Goal: Task Accomplishment & Management: Complete application form

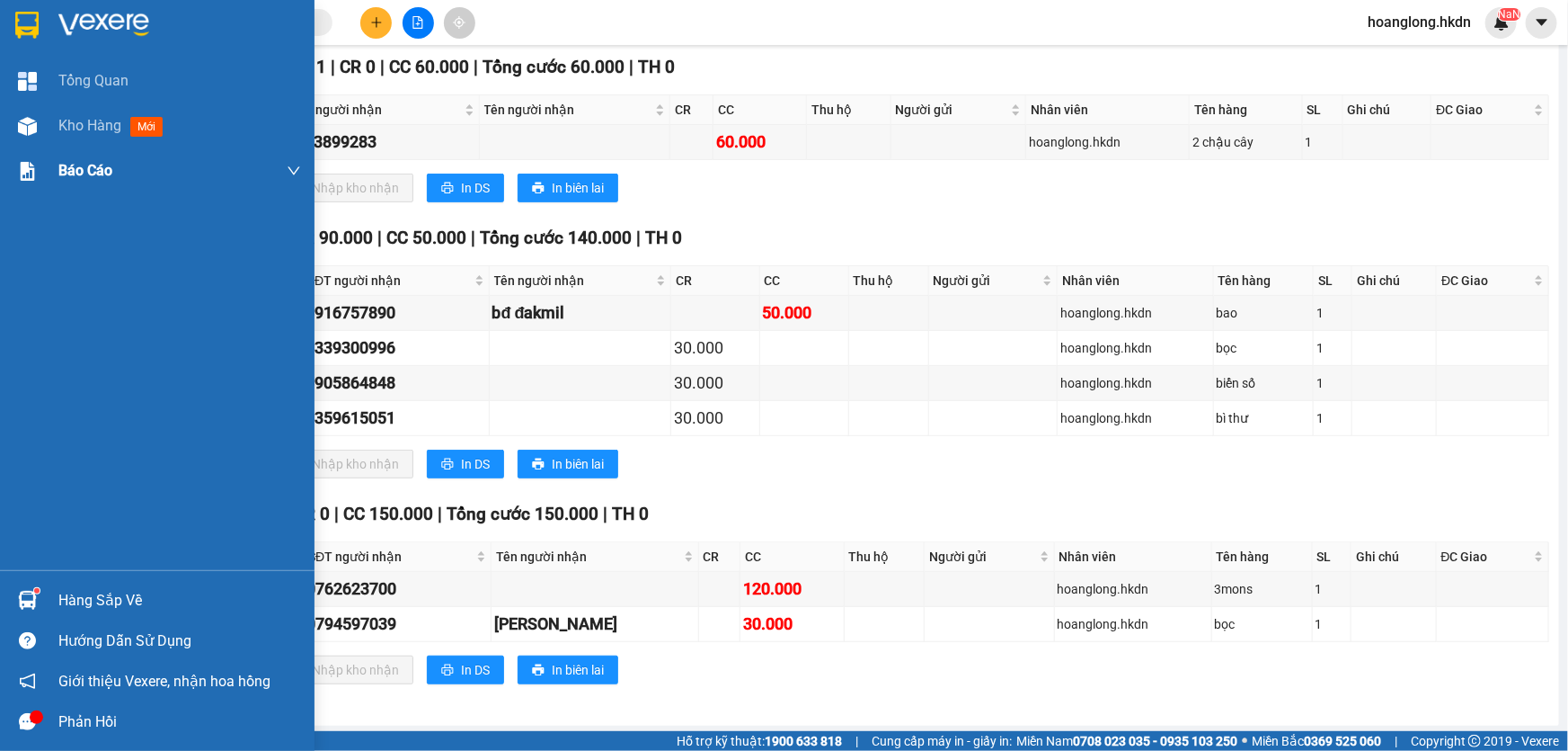
click at [27, 29] on img at bounding box center [26, 24] width 23 height 27
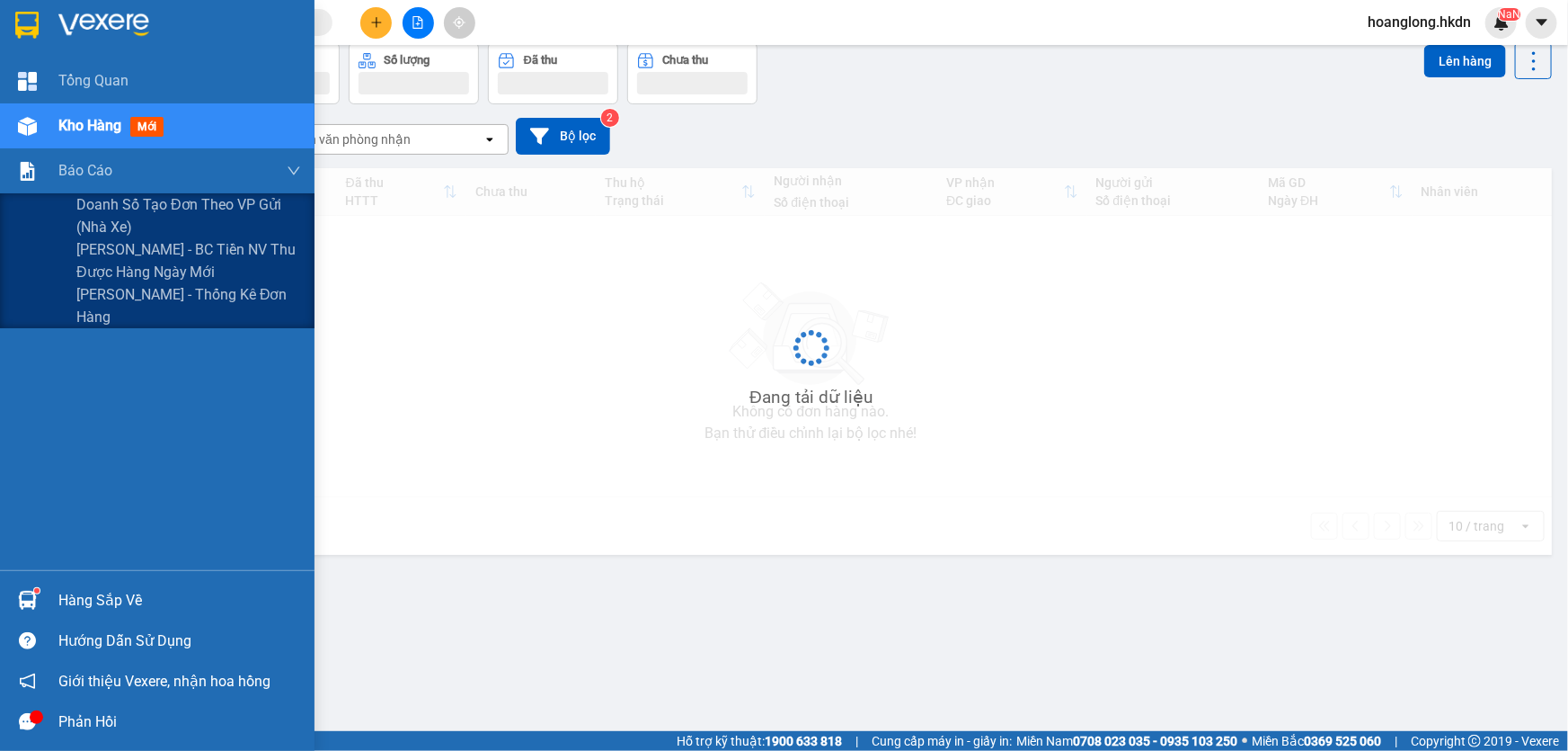
scroll to position [82, 0]
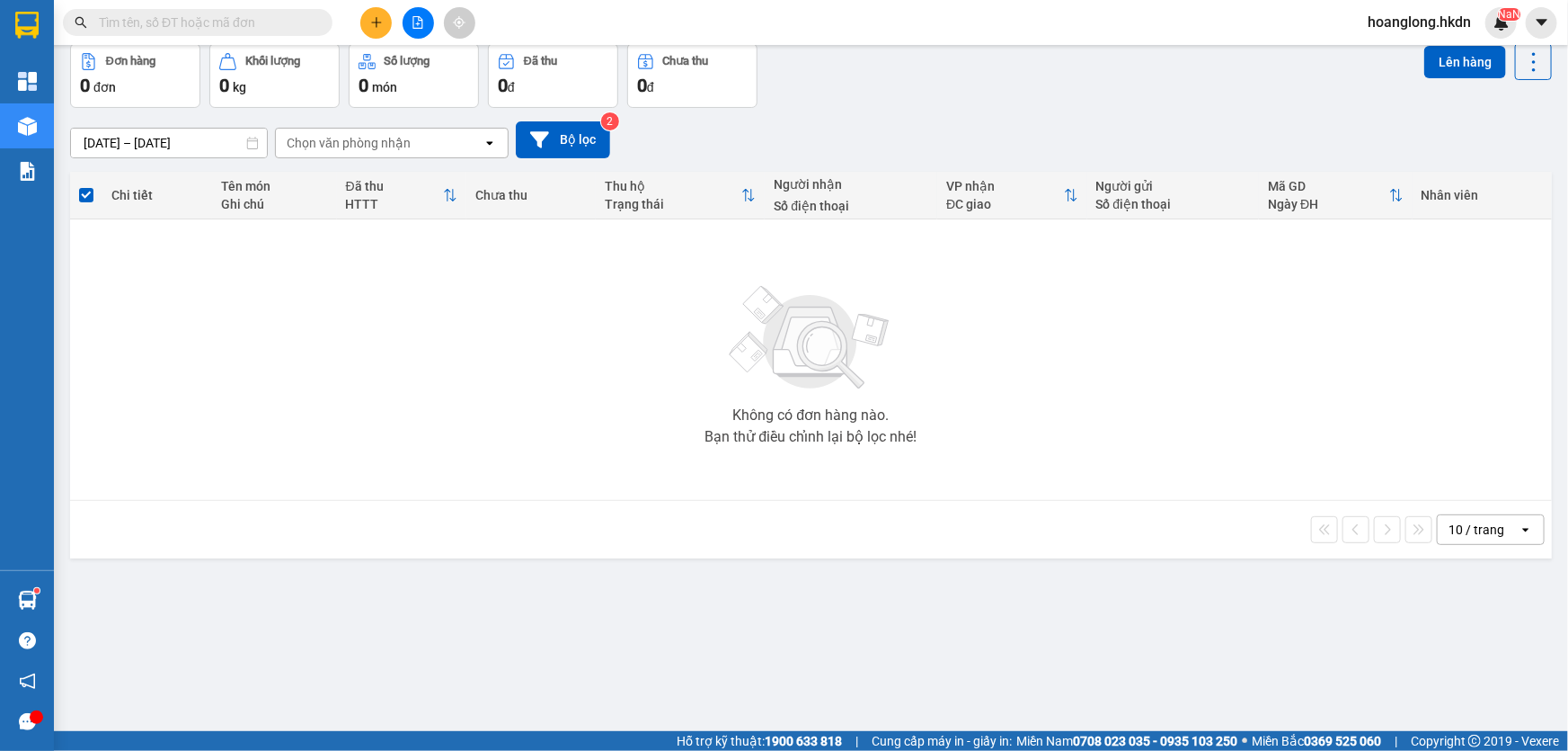
click at [370, 23] on icon "plus" at bounding box center [376, 22] width 12 height 12
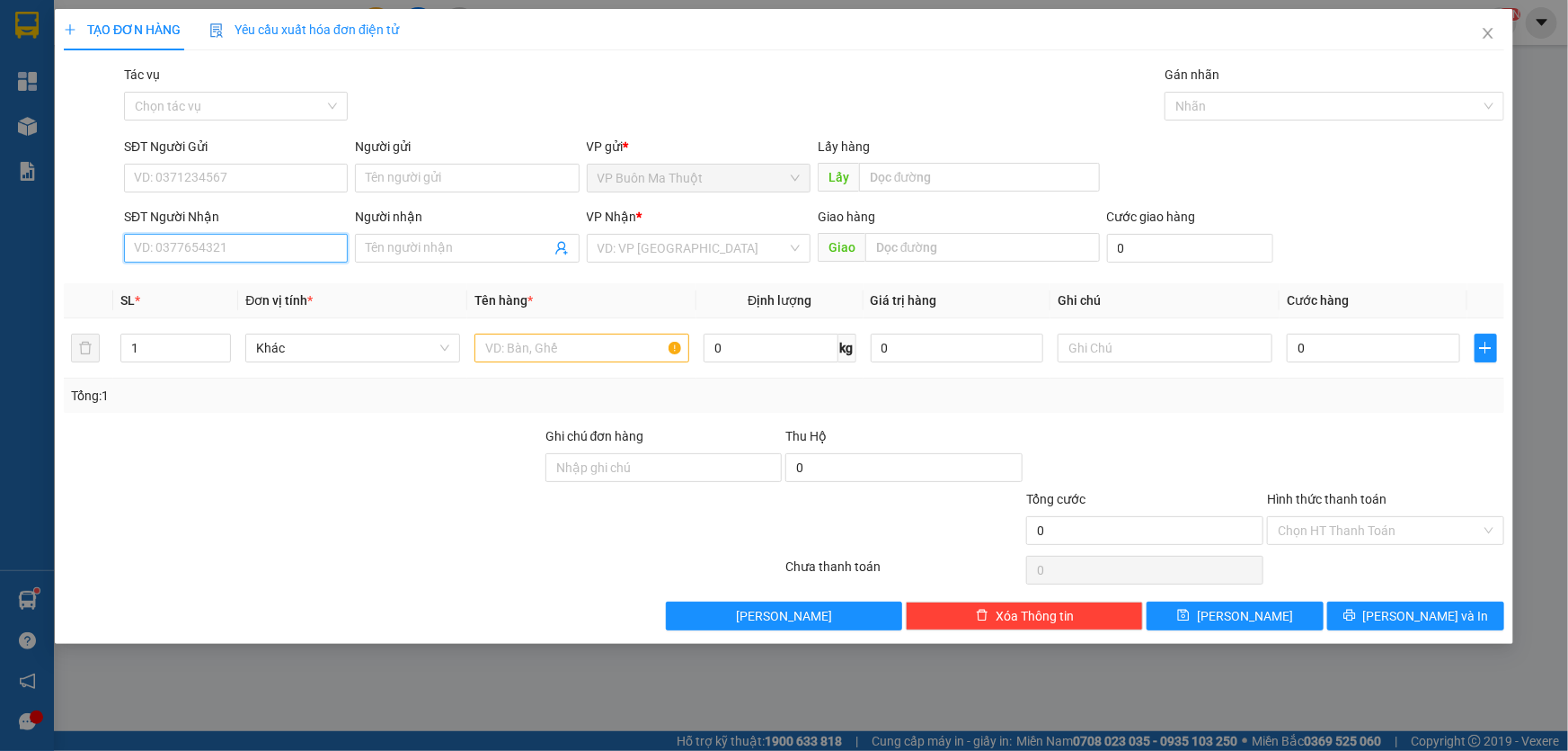
drag, startPoint x: 234, startPoint y: 246, endPoint x: 1293, endPoint y: 715, distance: 1158.2
click at [242, 251] on input "SĐT Người Nhận" at bounding box center [236, 248] width 224 height 29
type input "0978667665"
click at [712, 255] on input "search" at bounding box center [692, 248] width 190 height 27
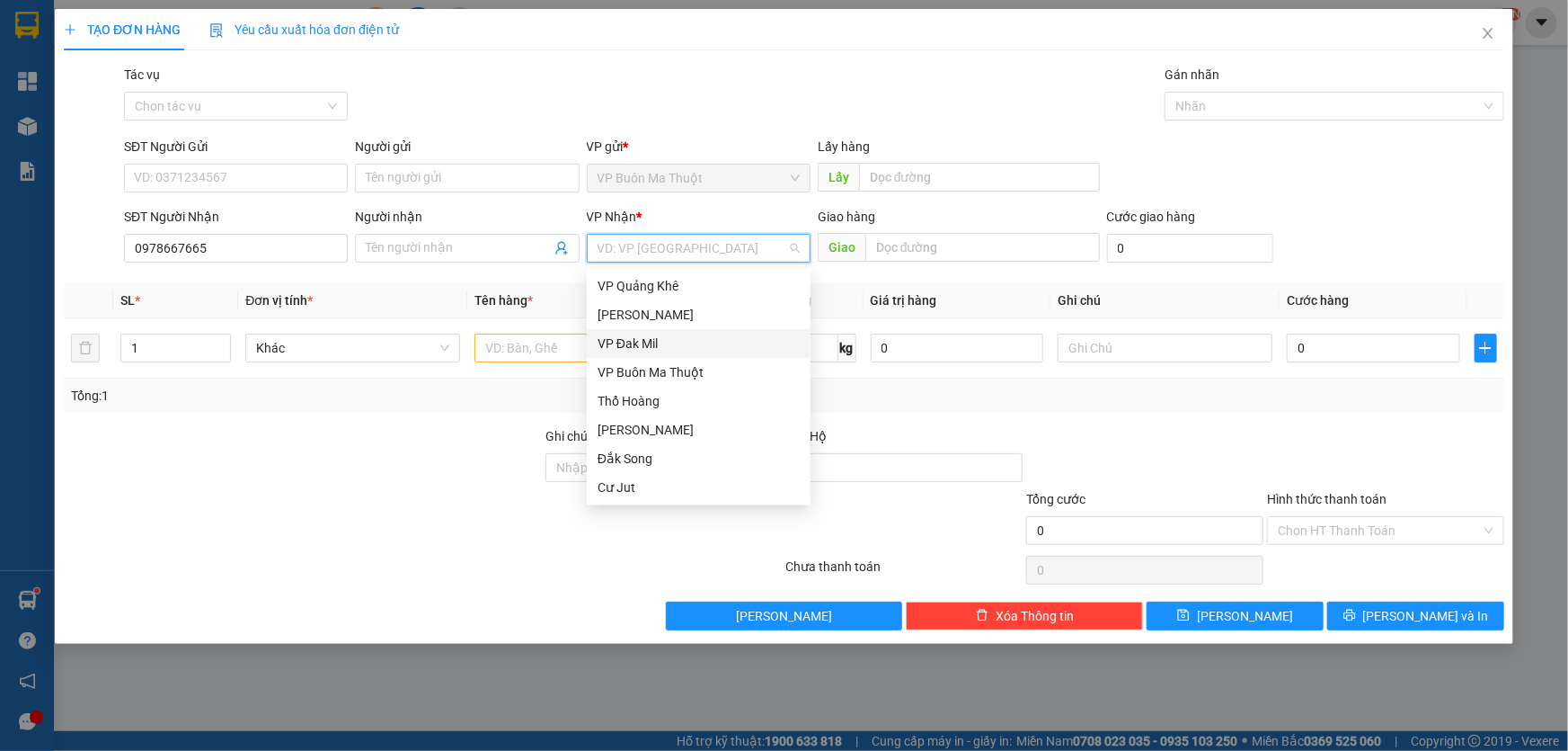
click at [662, 347] on div "VP Đak Mil" at bounding box center [698, 343] width 202 height 20
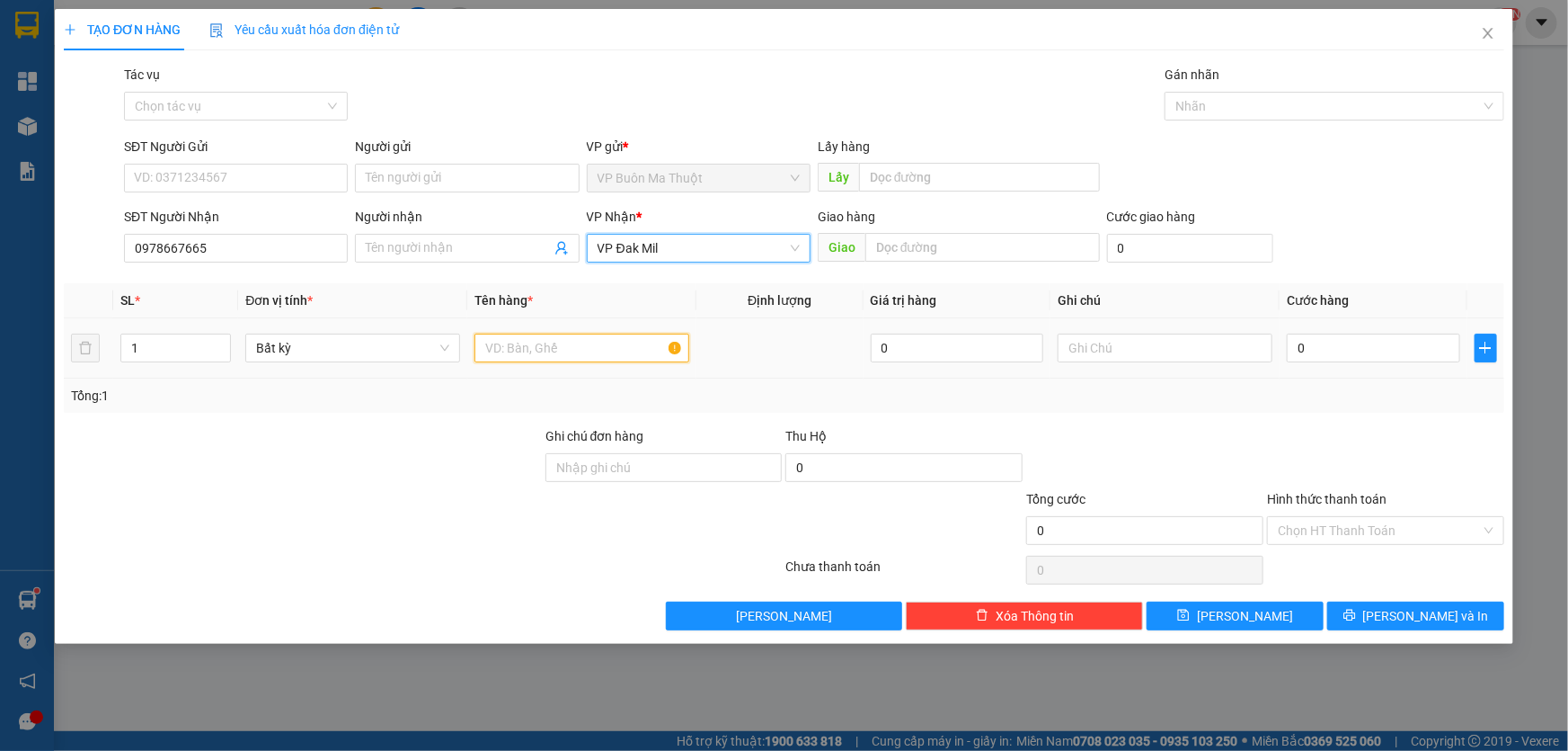
click at [552, 347] on input "text" at bounding box center [582, 348] width 215 height 29
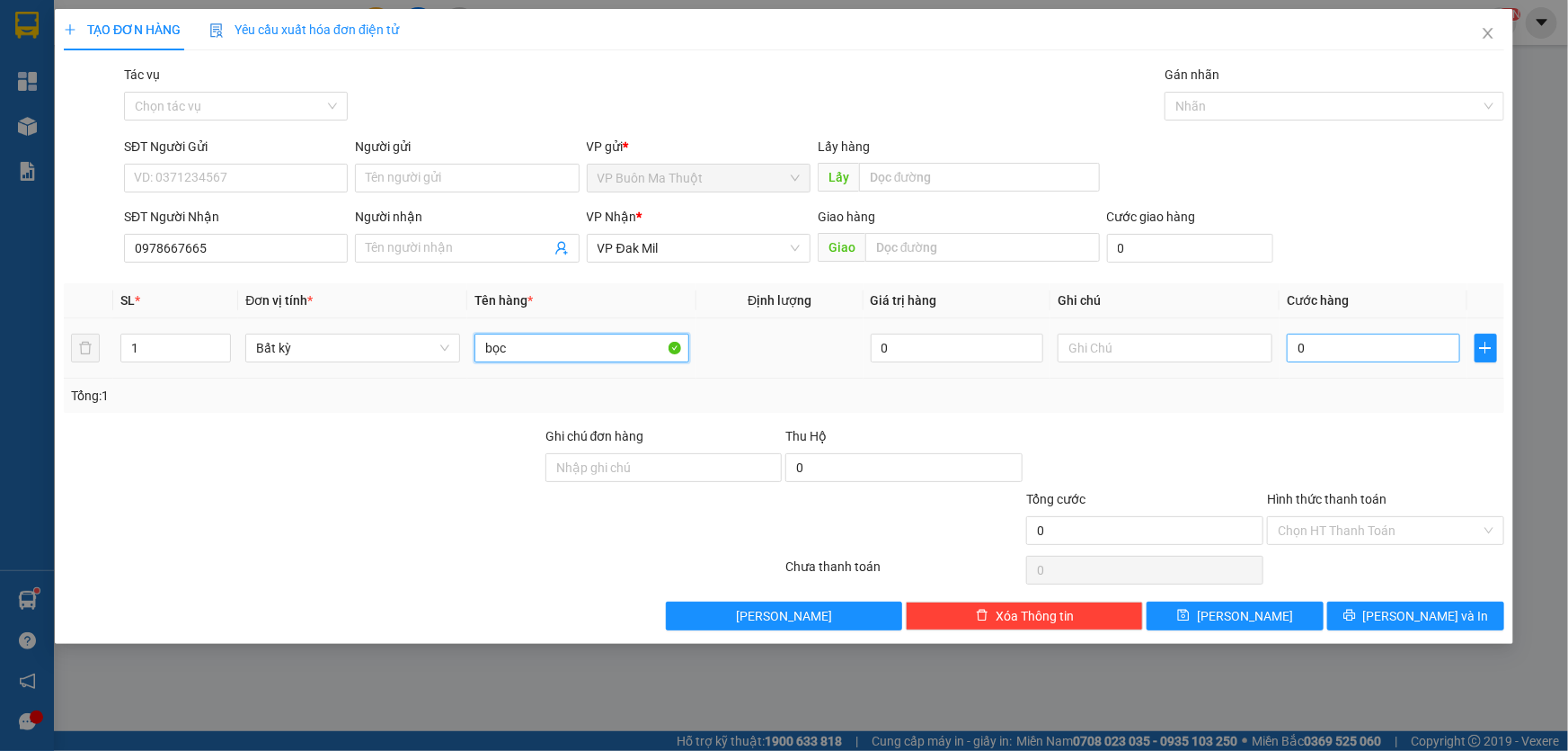
type input "bọc"
click at [1402, 357] on input "0" at bounding box center [1374, 348] width 174 height 29
type input "3"
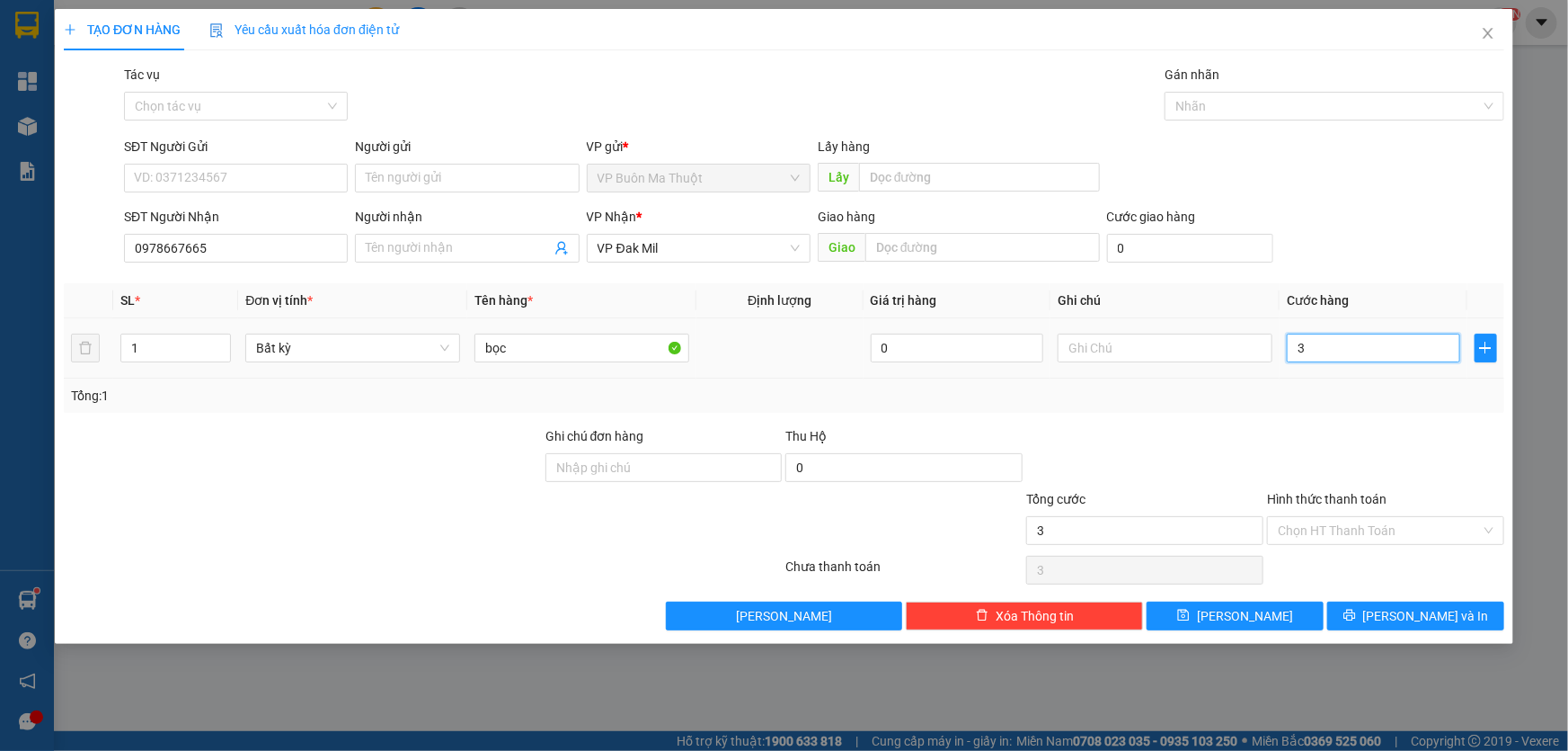
type input "30"
type input "300"
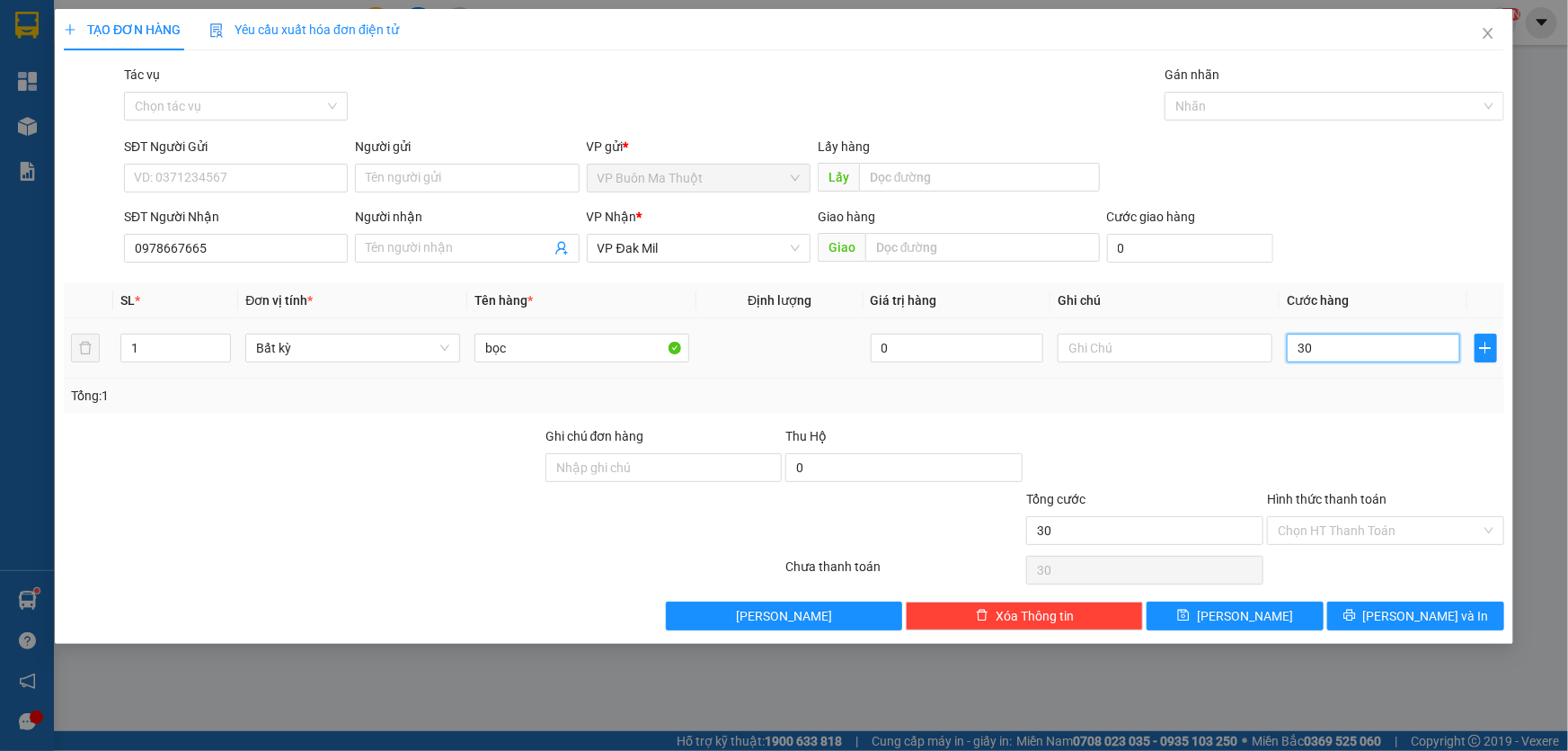
type input "300"
type input "3.000"
type input "30.000"
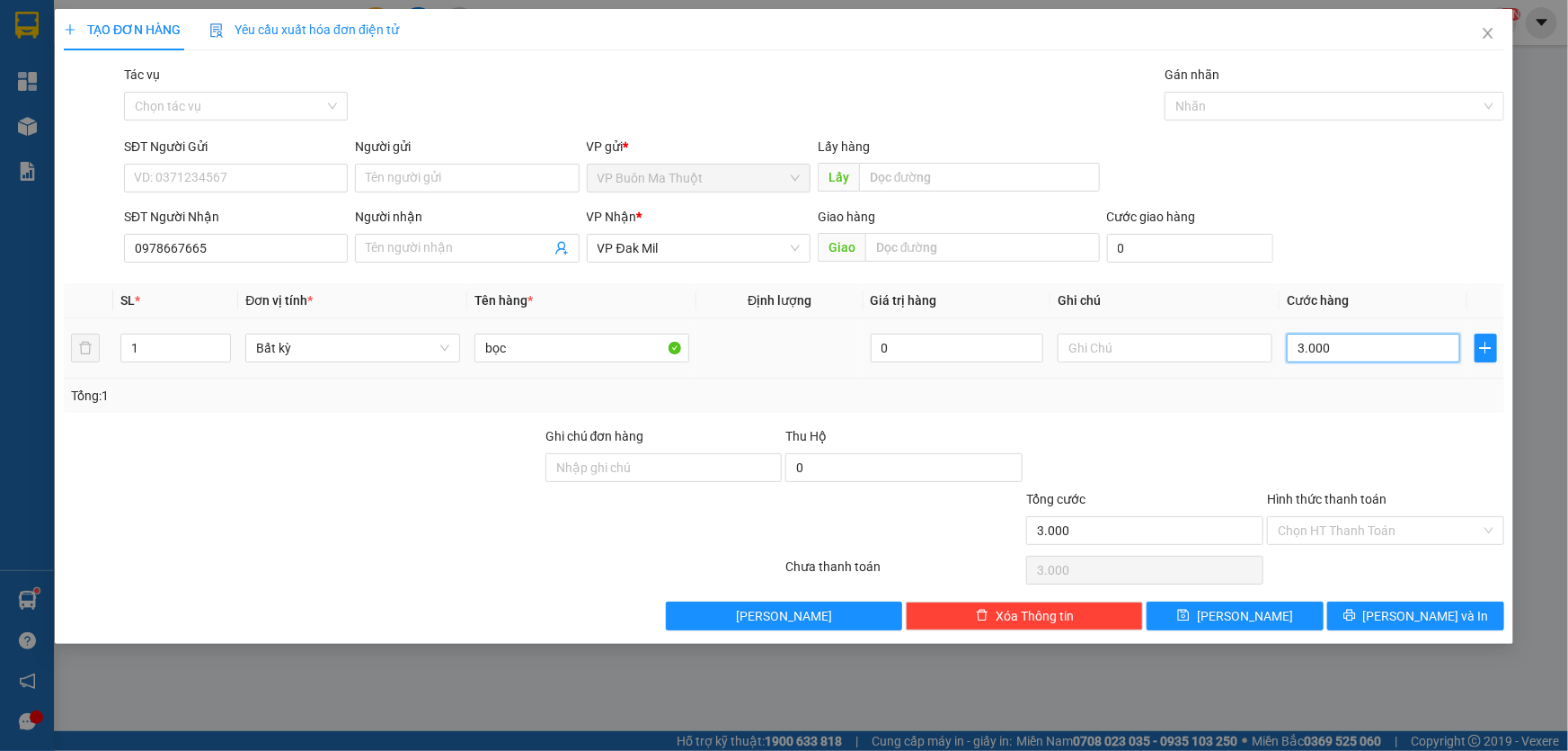
type input "30.000"
click at [1235, 610] on span "[PERSON_NAME]" at bounding box center [1245, 616] width 96 height 20
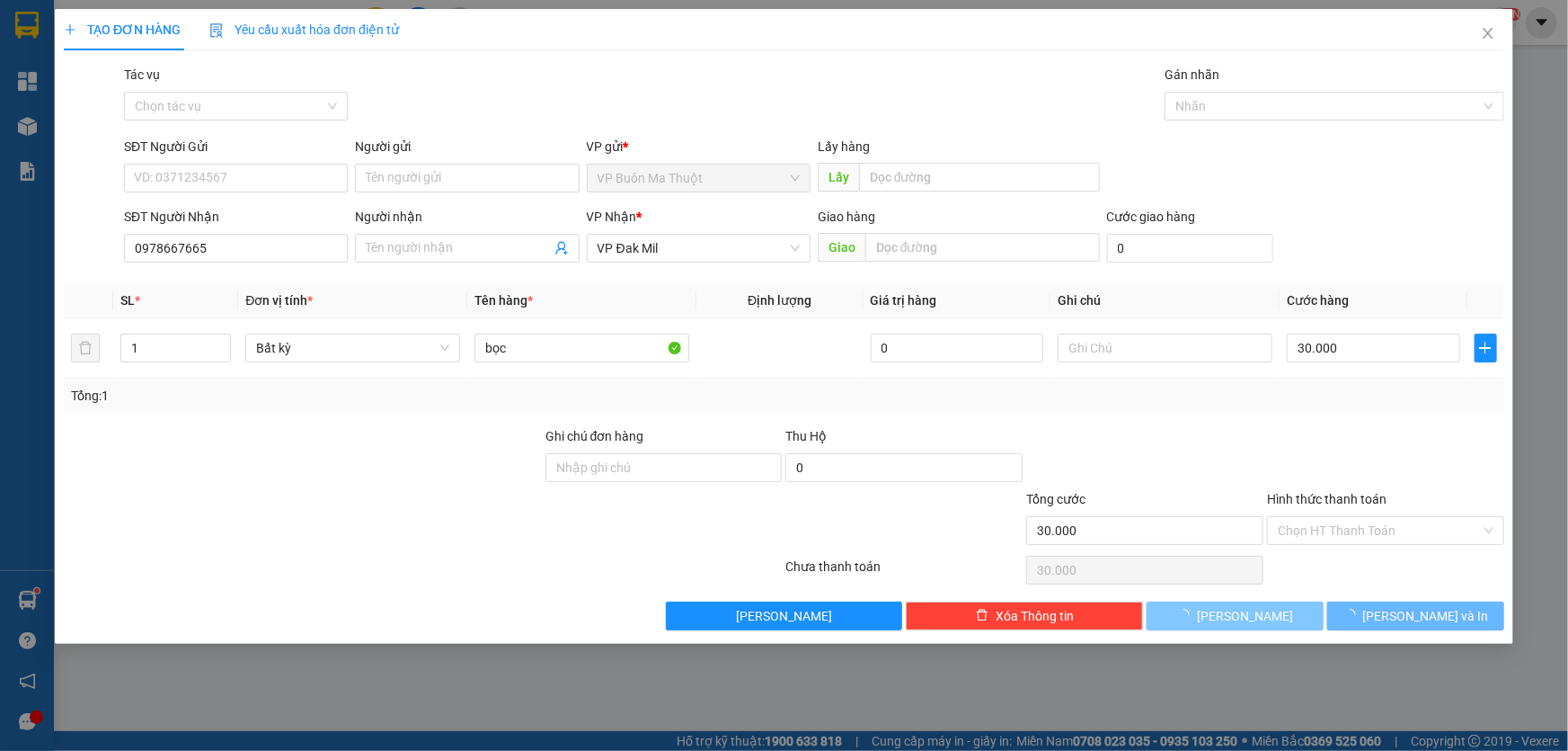
type input "0"
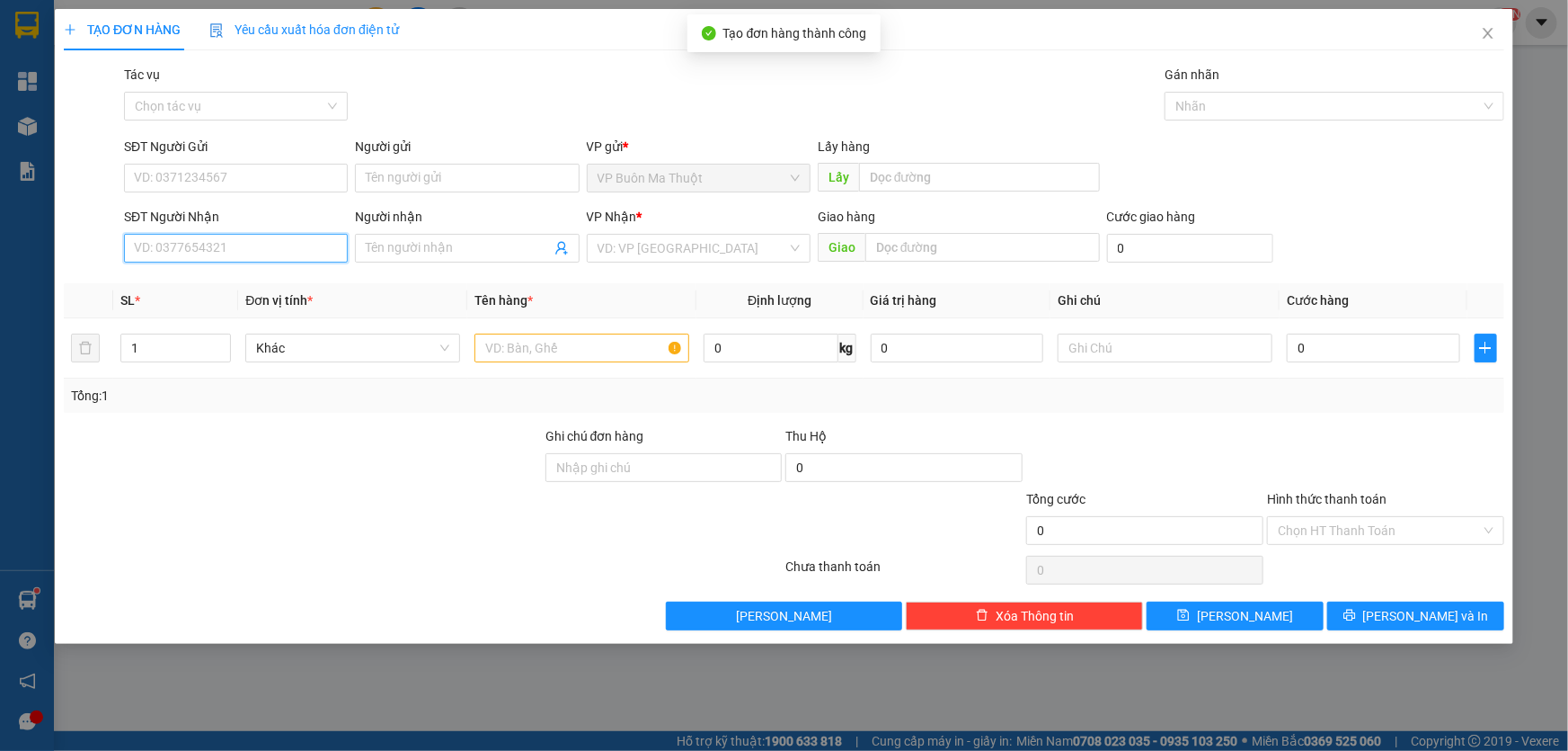
click at [309, 255] on input "SĐT Người Nhận" at bounding box center [236, 248] width 224 height 29
type input "0981436438"
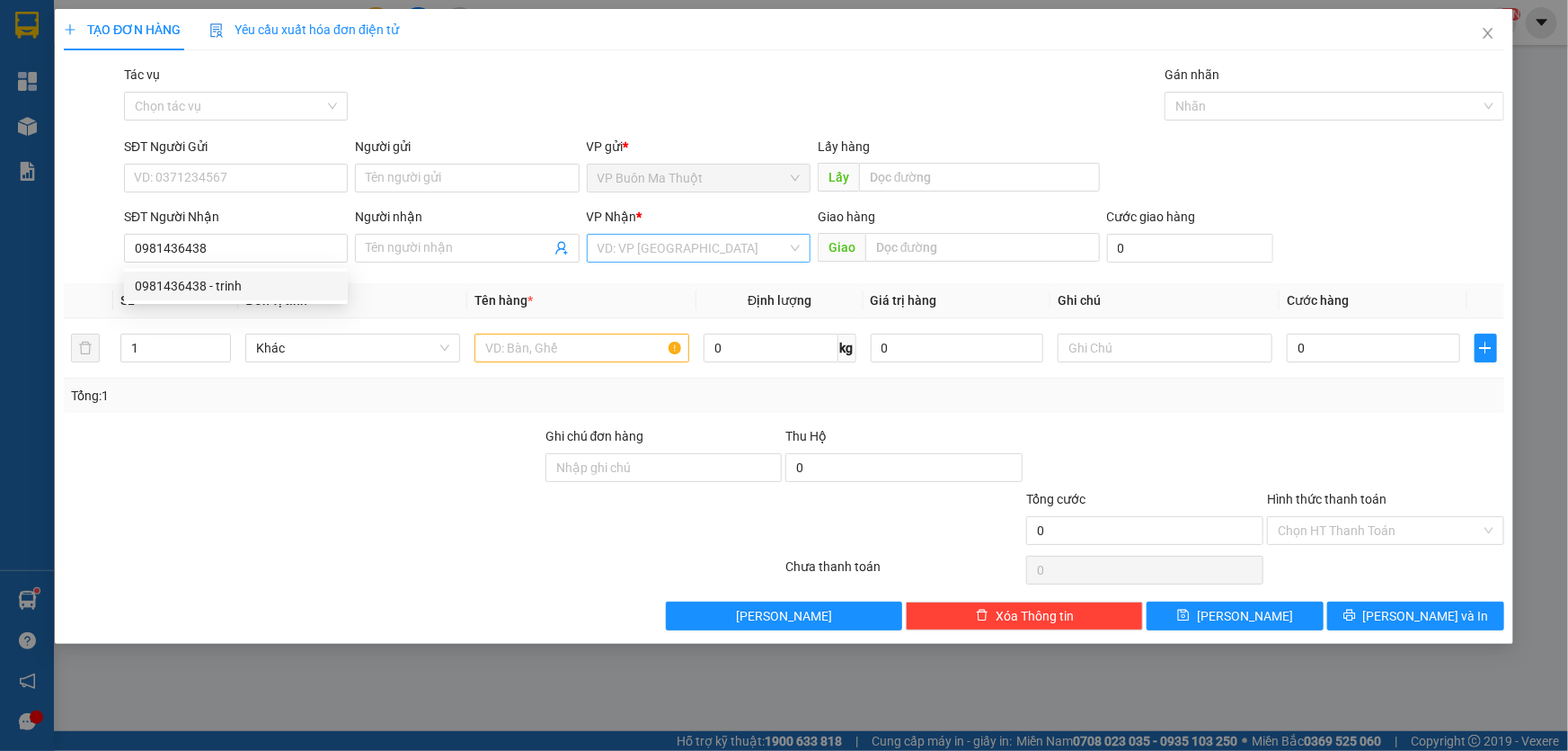
click at [605, 234] on div "VP Nhận *" at bounding box center [699, 220] width 224 height 27
click at [611, 252] on input "search" at bounding box center [692, 248] width 190 height 27
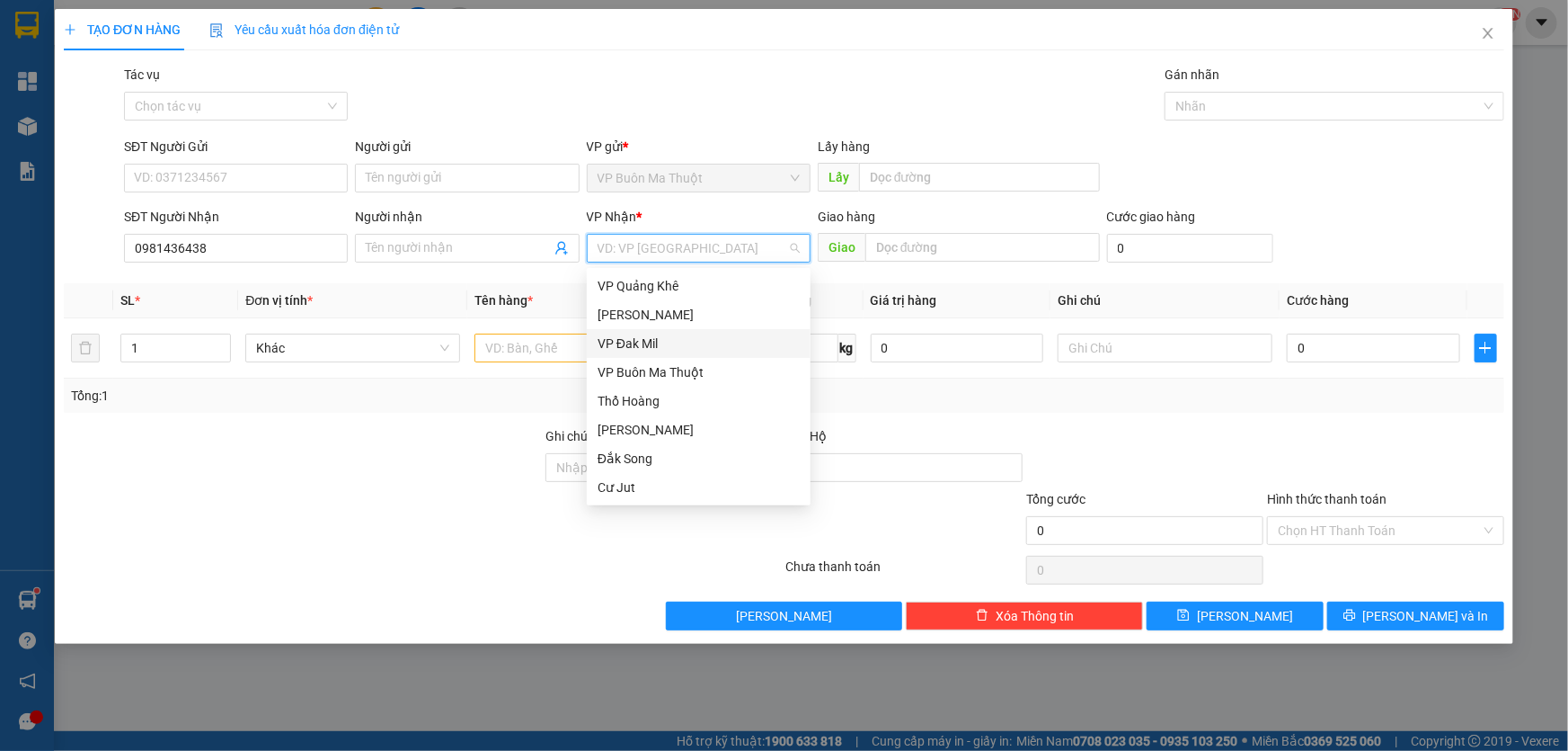
click at [607, 347] on div "VP Đak Mil" at bounding box center [698, 343] width 202 height 20
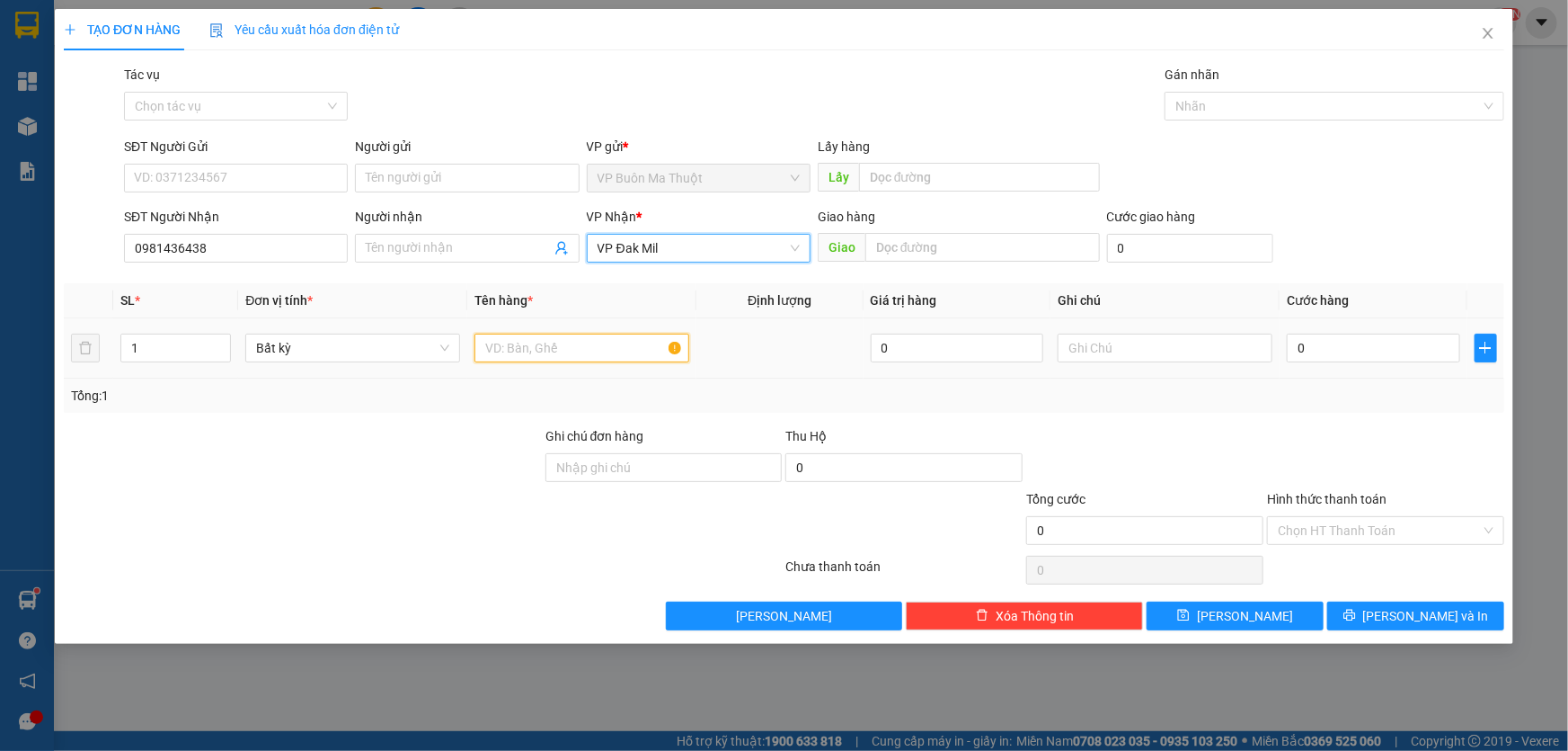
click at [548, 349] on input "text" at bounding box center [582, 348] width 215 height 29
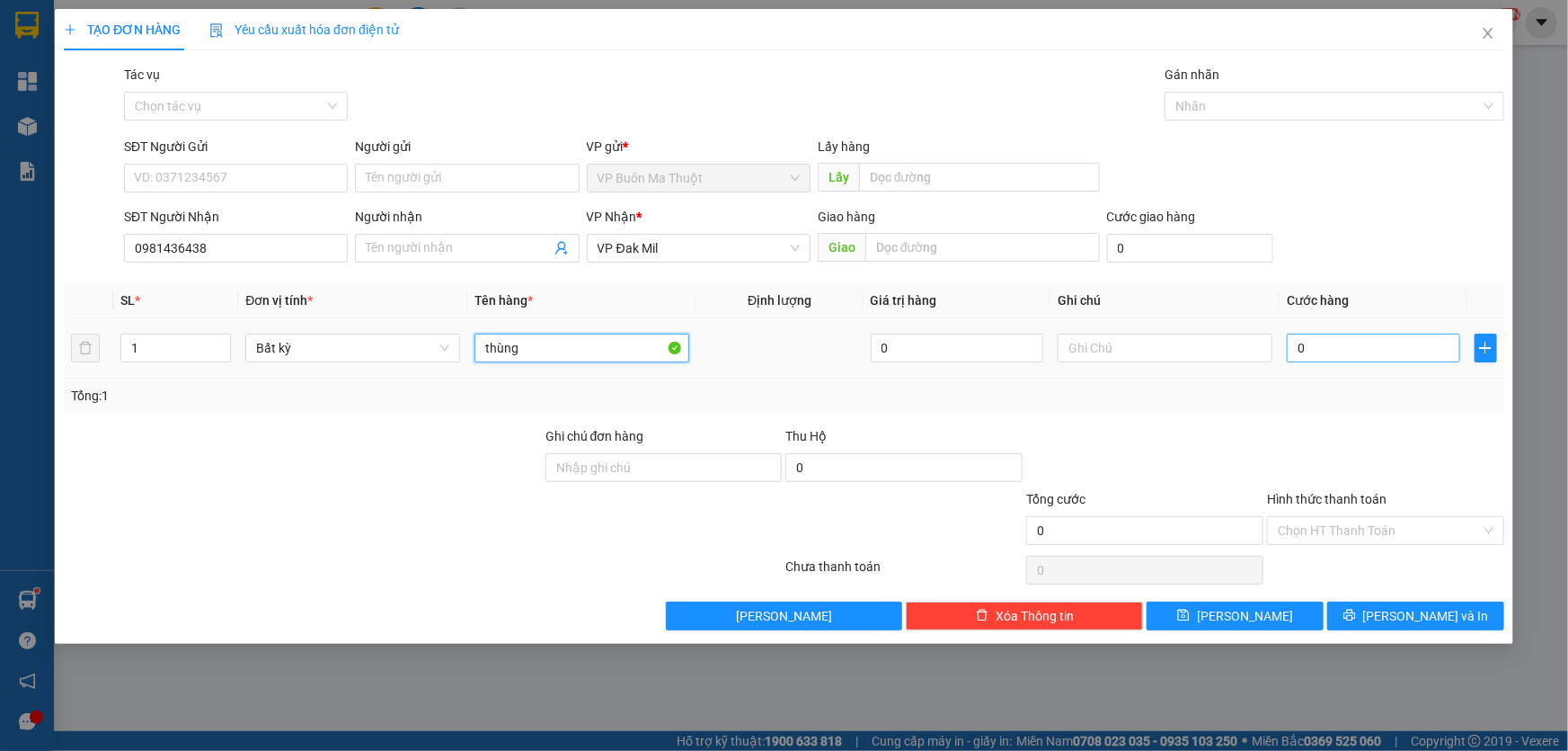
type input "thùng"
click at [1397, 354] on input "0" at bounding box center [1374, 348] width 174 height 29
type input "4"
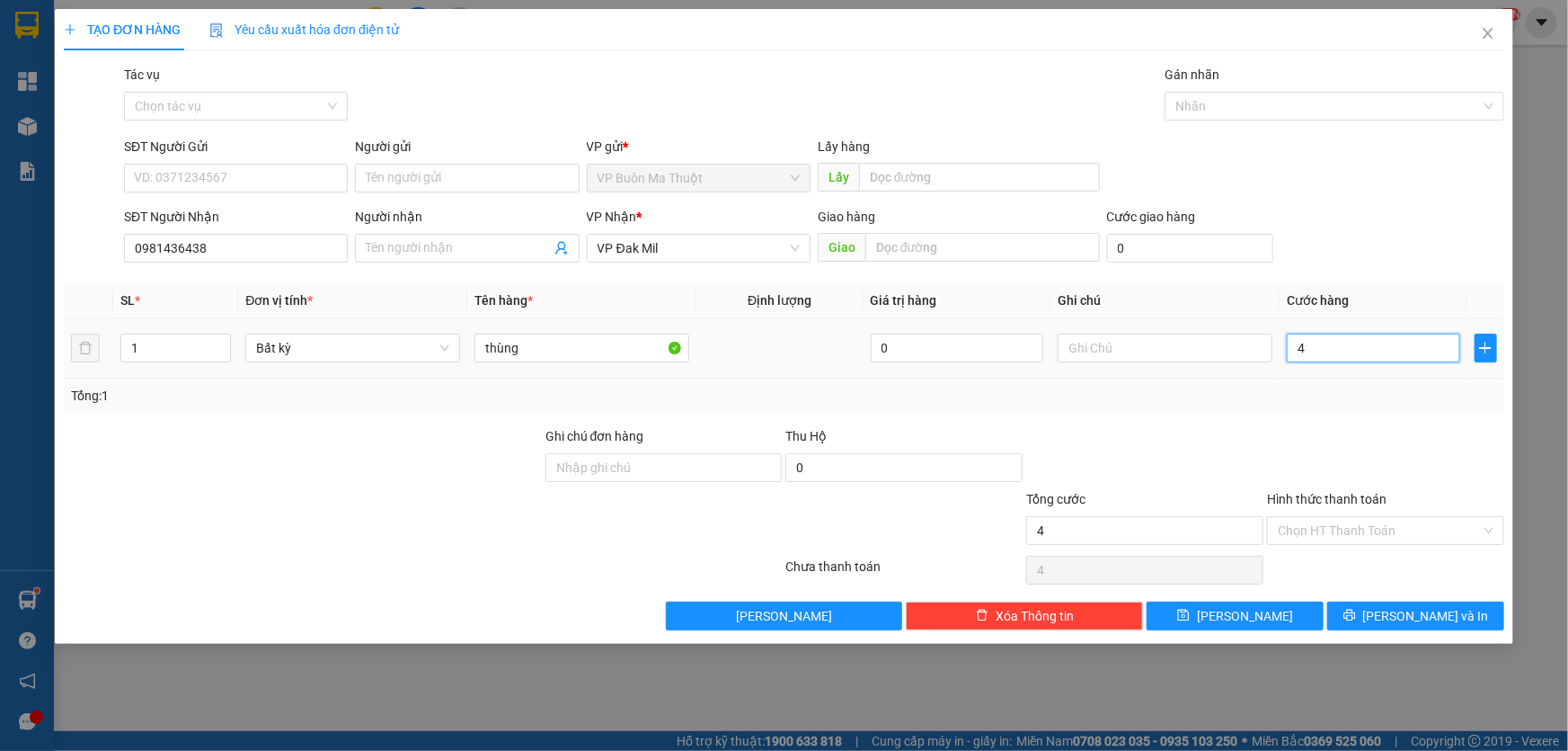
type input "40"
type input "400"
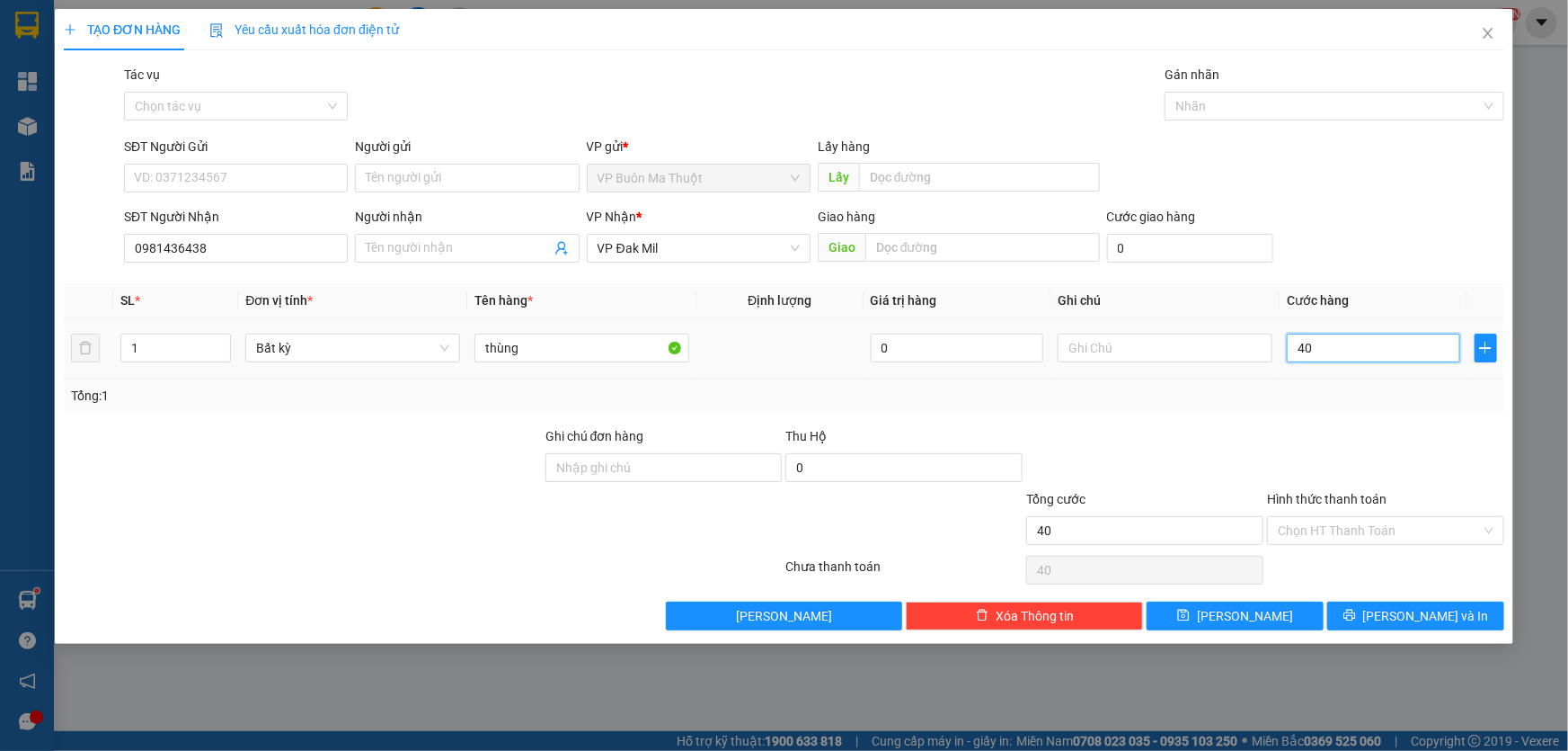
type input "400"
type input "4.000"
type input "40.000"
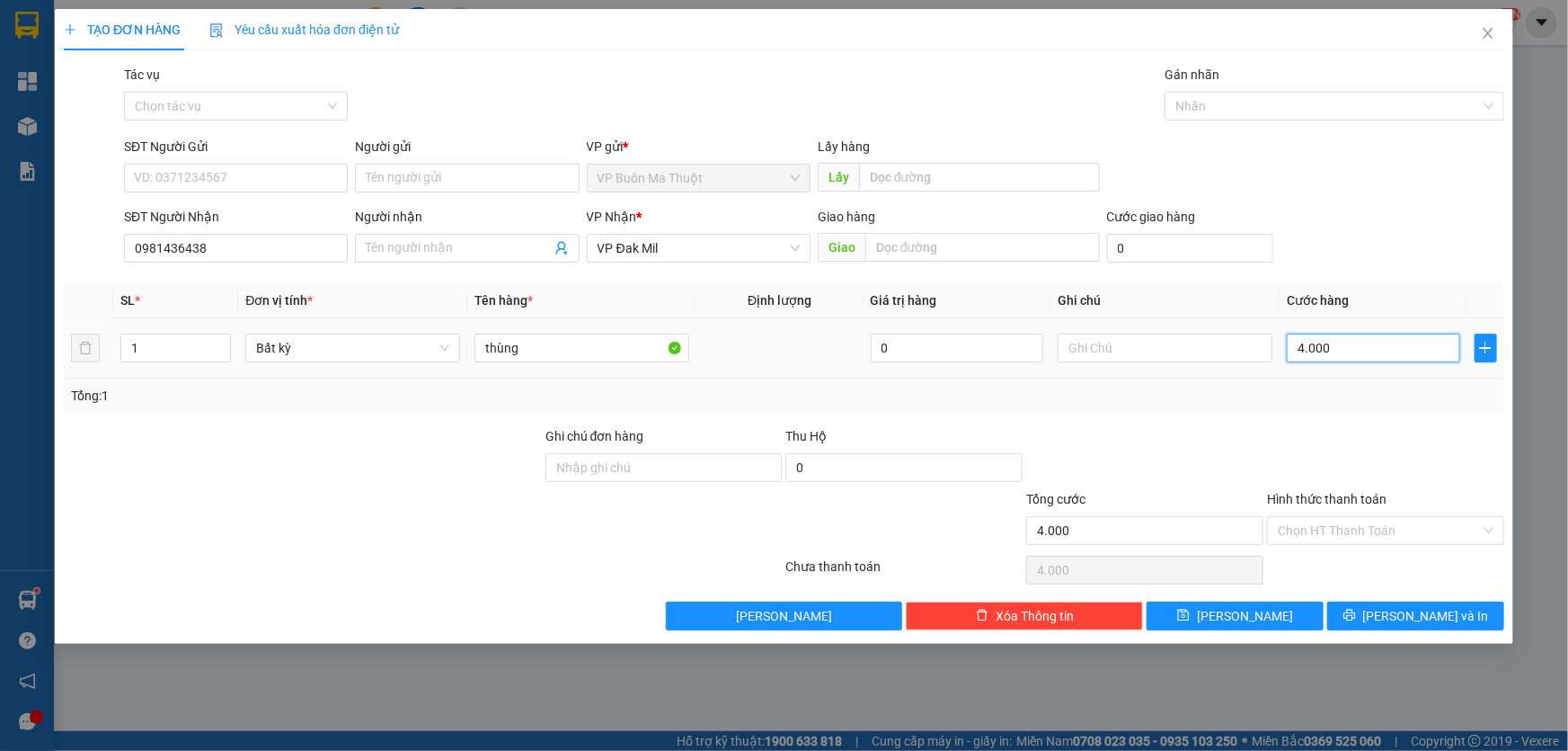
type input "40.000"
click at [1232, 622] on button "[PERSON_NAME]" at bounding box center [1235, 616] width 177 height 29
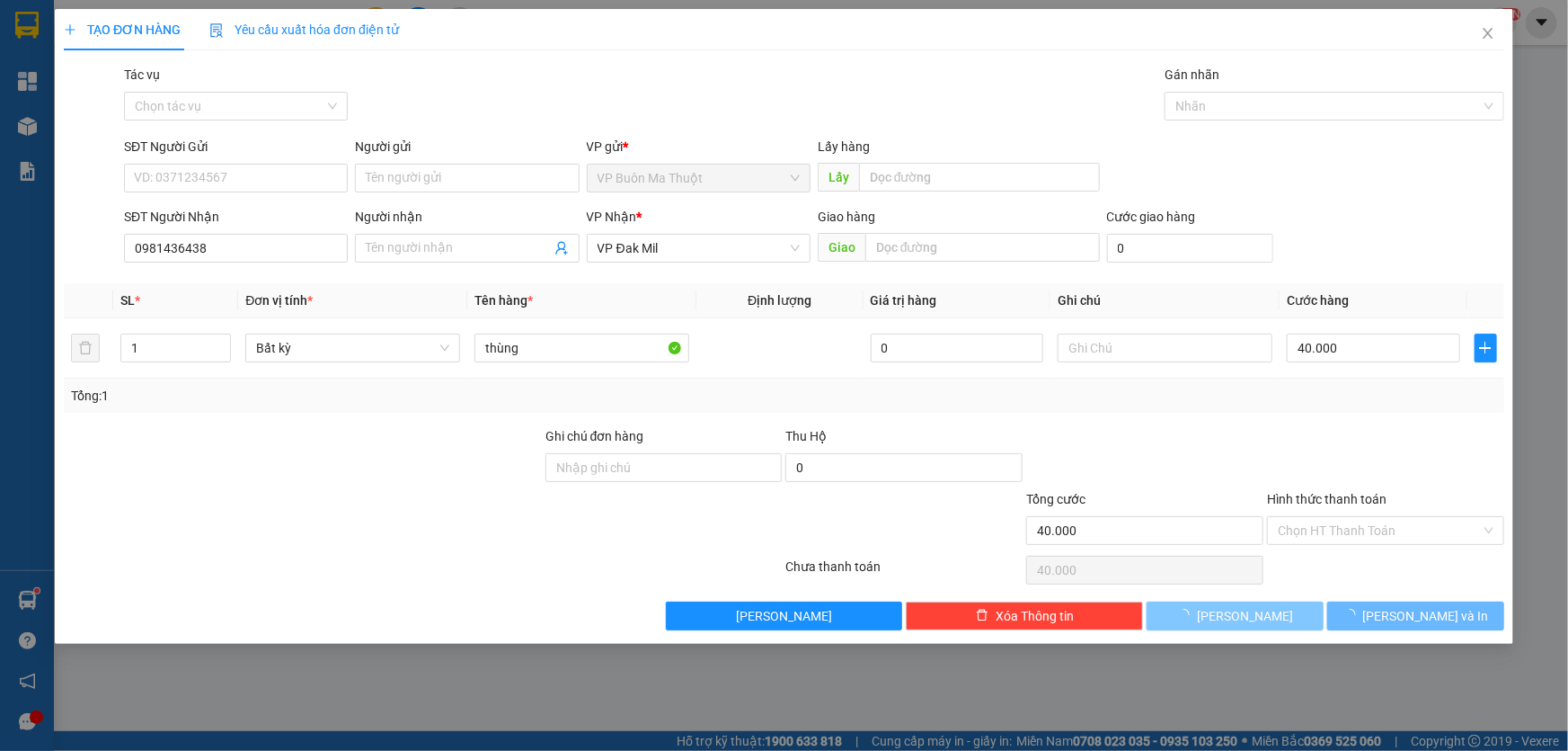
type input "0"
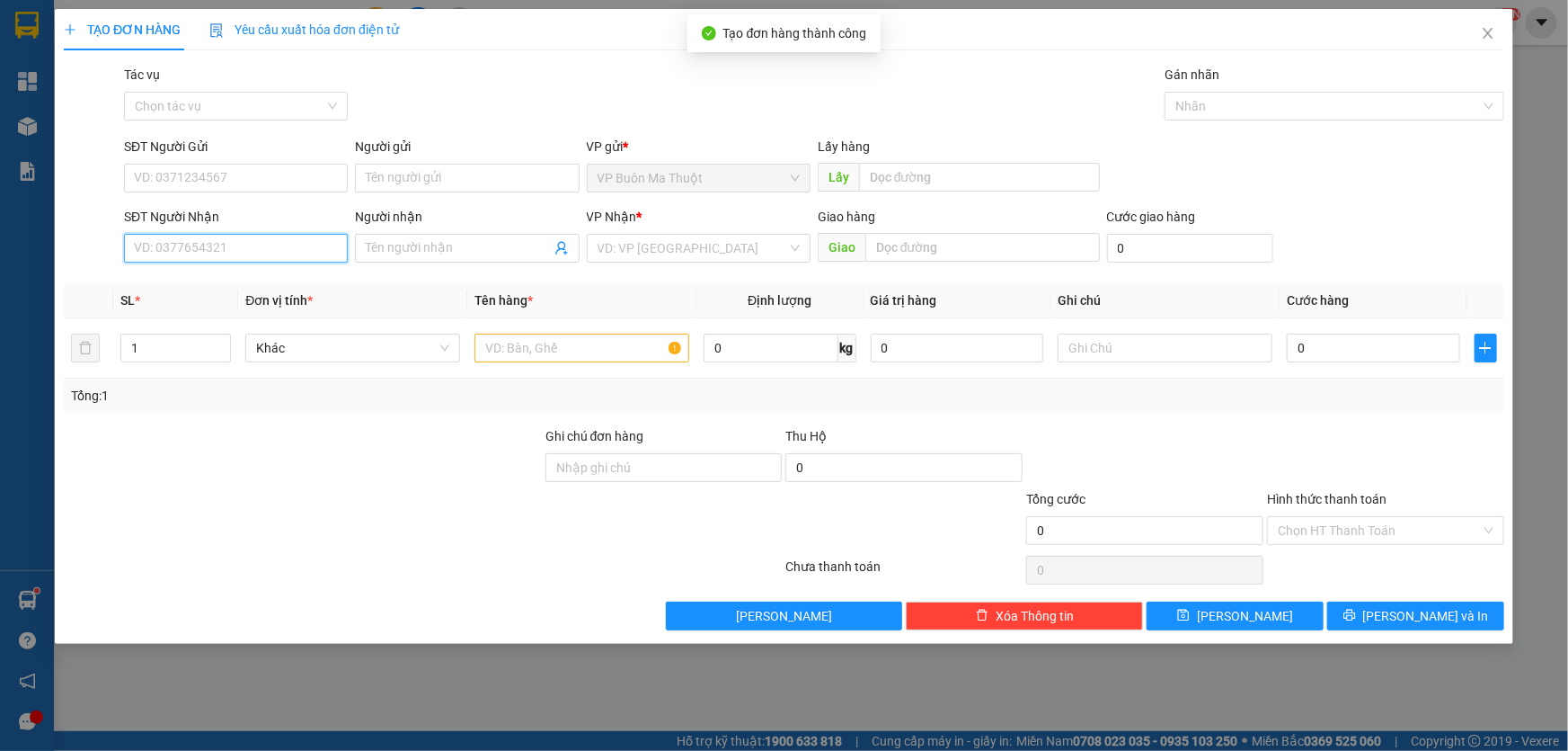
click at [287, 243] on input "SĐT Người Nhận" at bounding box center [236, 248] width 224 height 29
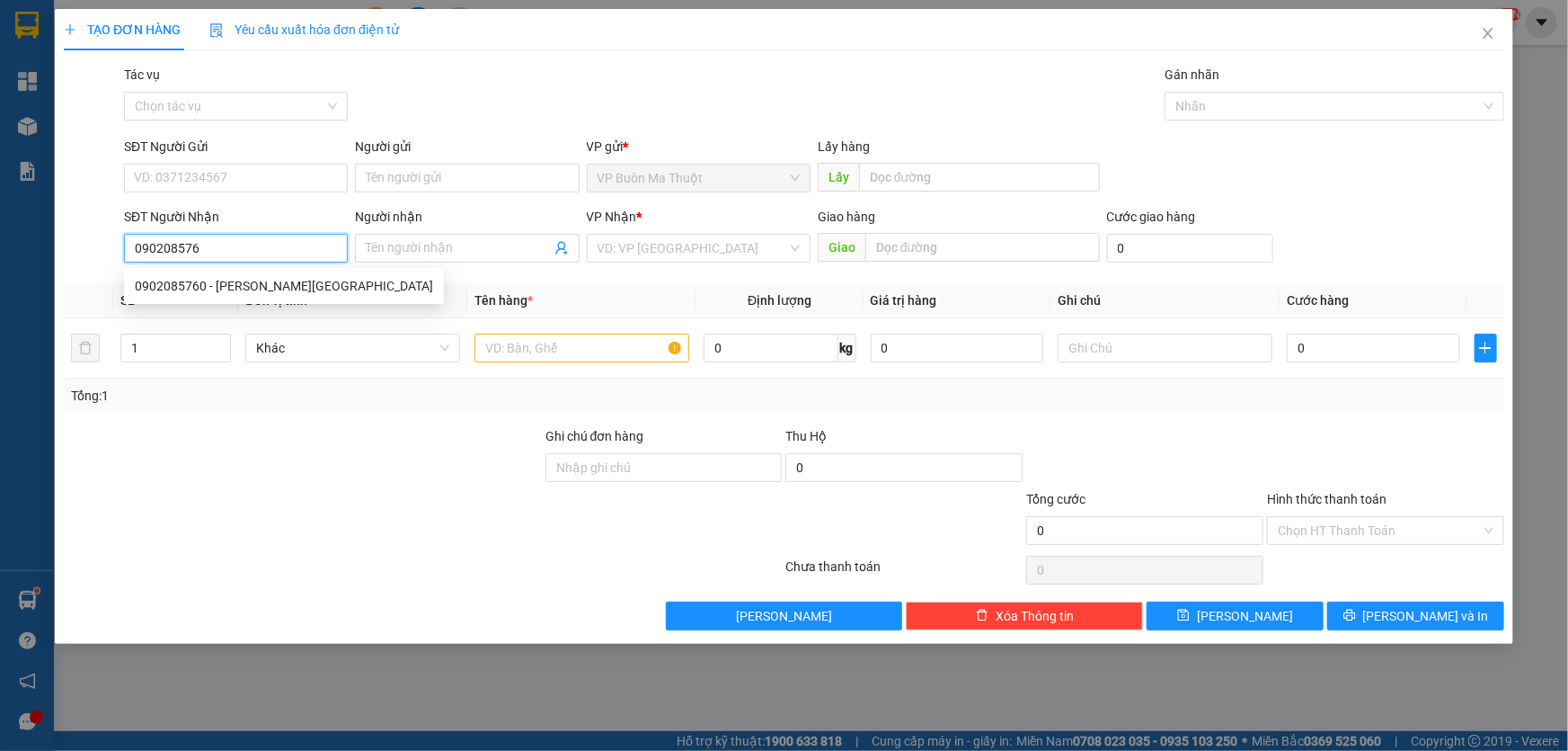
type input "0902085760"
click at [272, 276] on div "0902085760 - [PERSON_NAME][GEOGRAPHIC_DATA]" at bounding box center [285, 286] width 299 height 20
type input "[PERSON_NAME]"
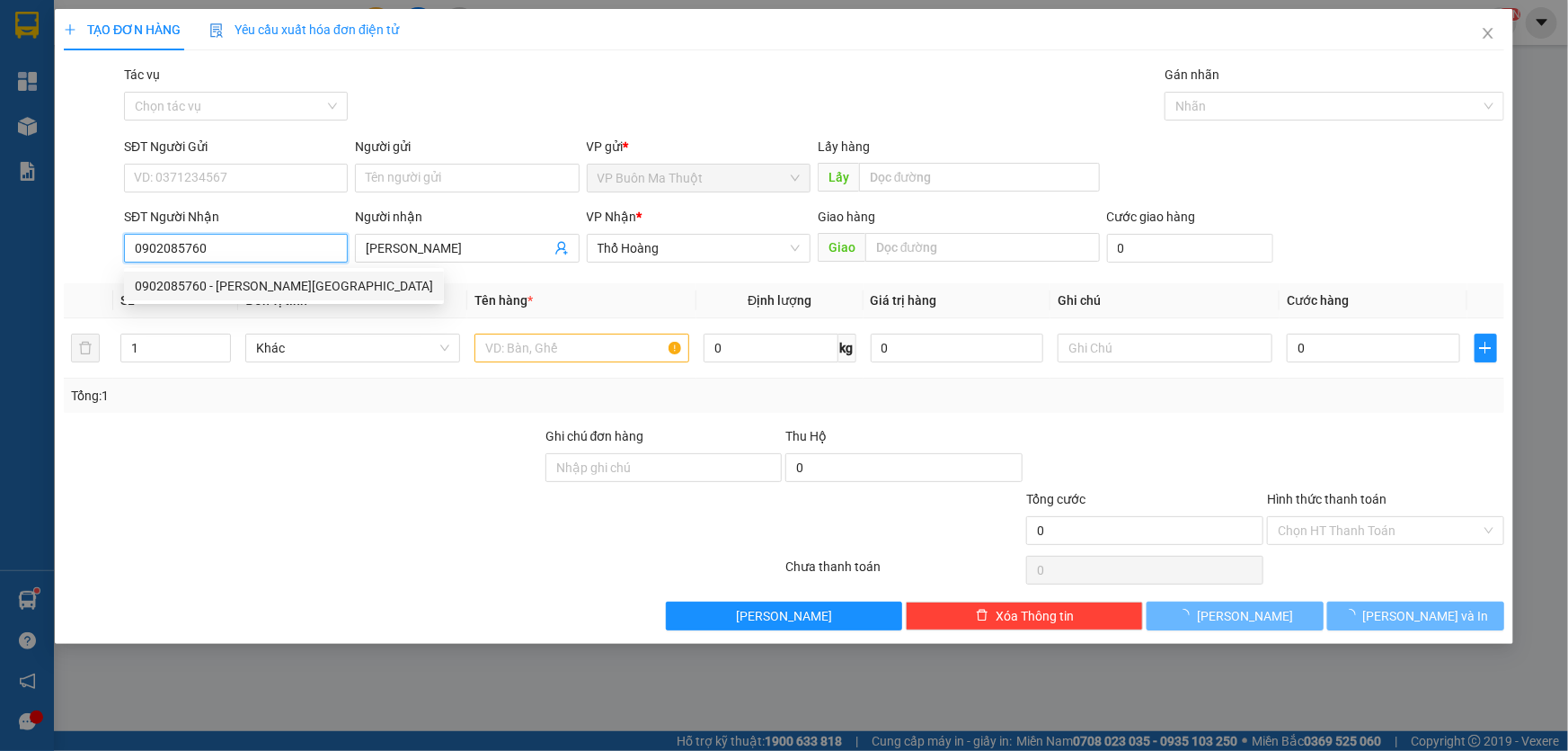
type input "30.000"
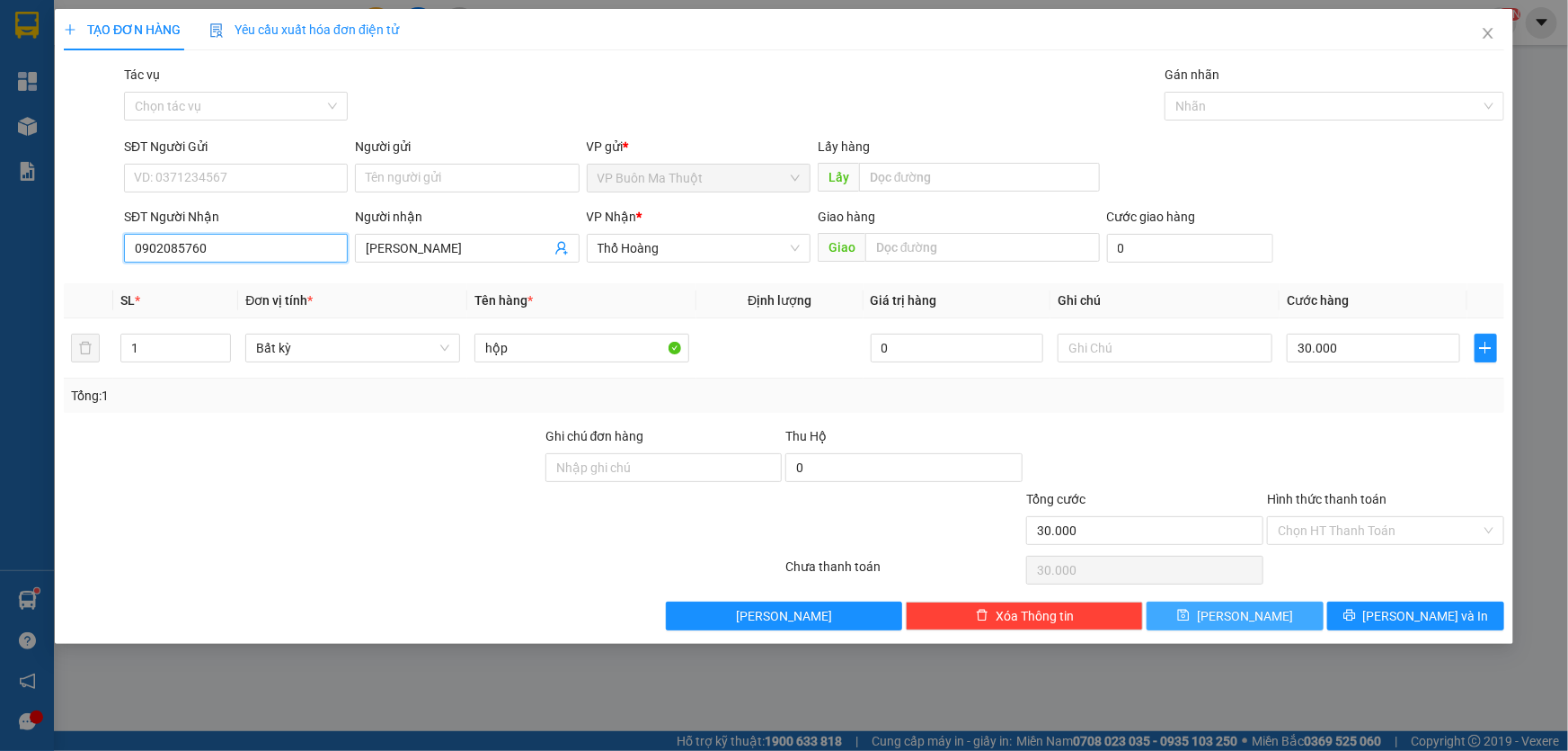
type input "0902085760"
click at [1280, 622] on button "[PERSON_NAME]" at bounding box center [1235, 616] width 177 height 29
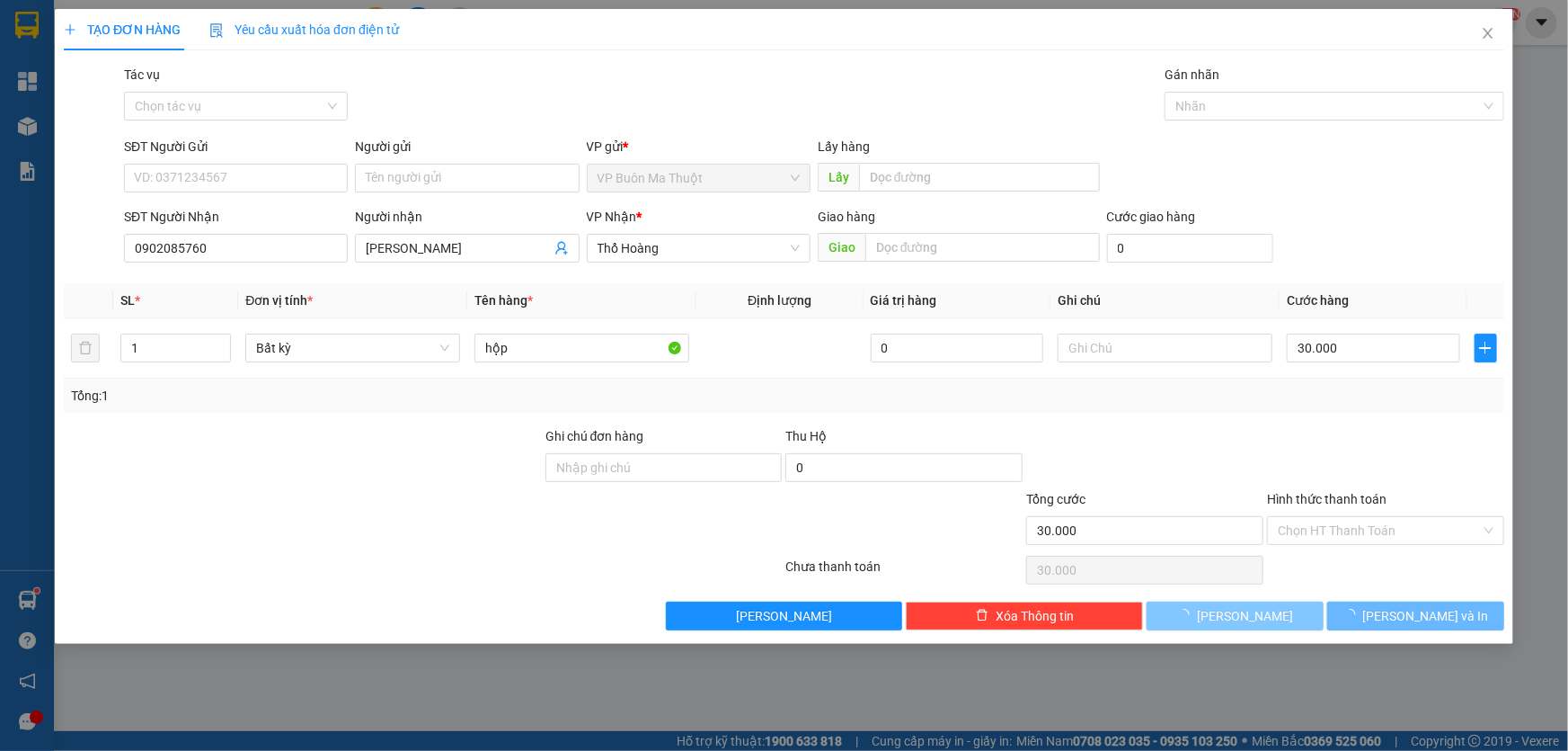
type input "0"
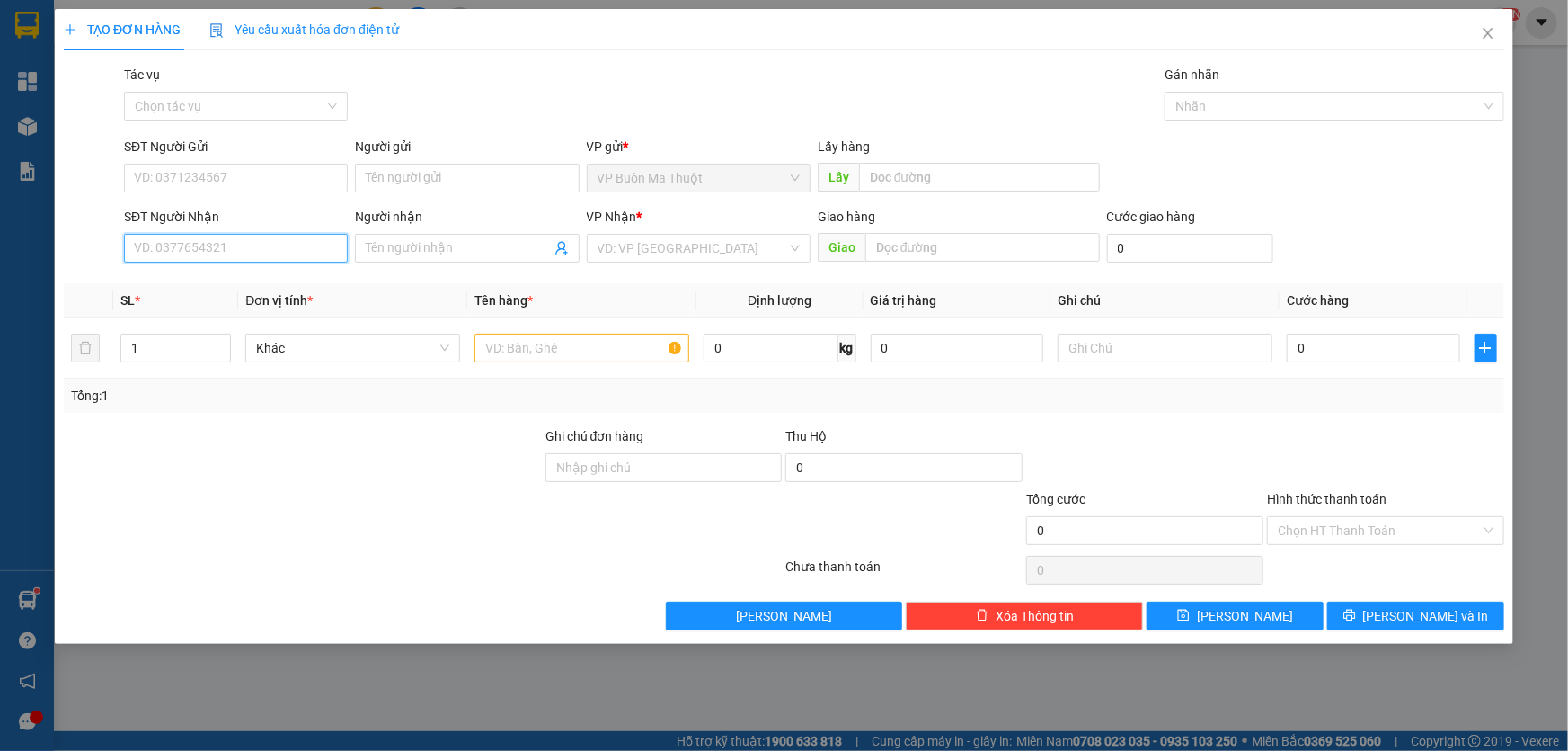
click at [286, 238] on input "SĐT Người Nhận" at bounding box center [236, 248] width 224 height 29
type input "0968794774"
click at [664, 236] on input "search" at bounding box center [692, 248] width 190 height 27
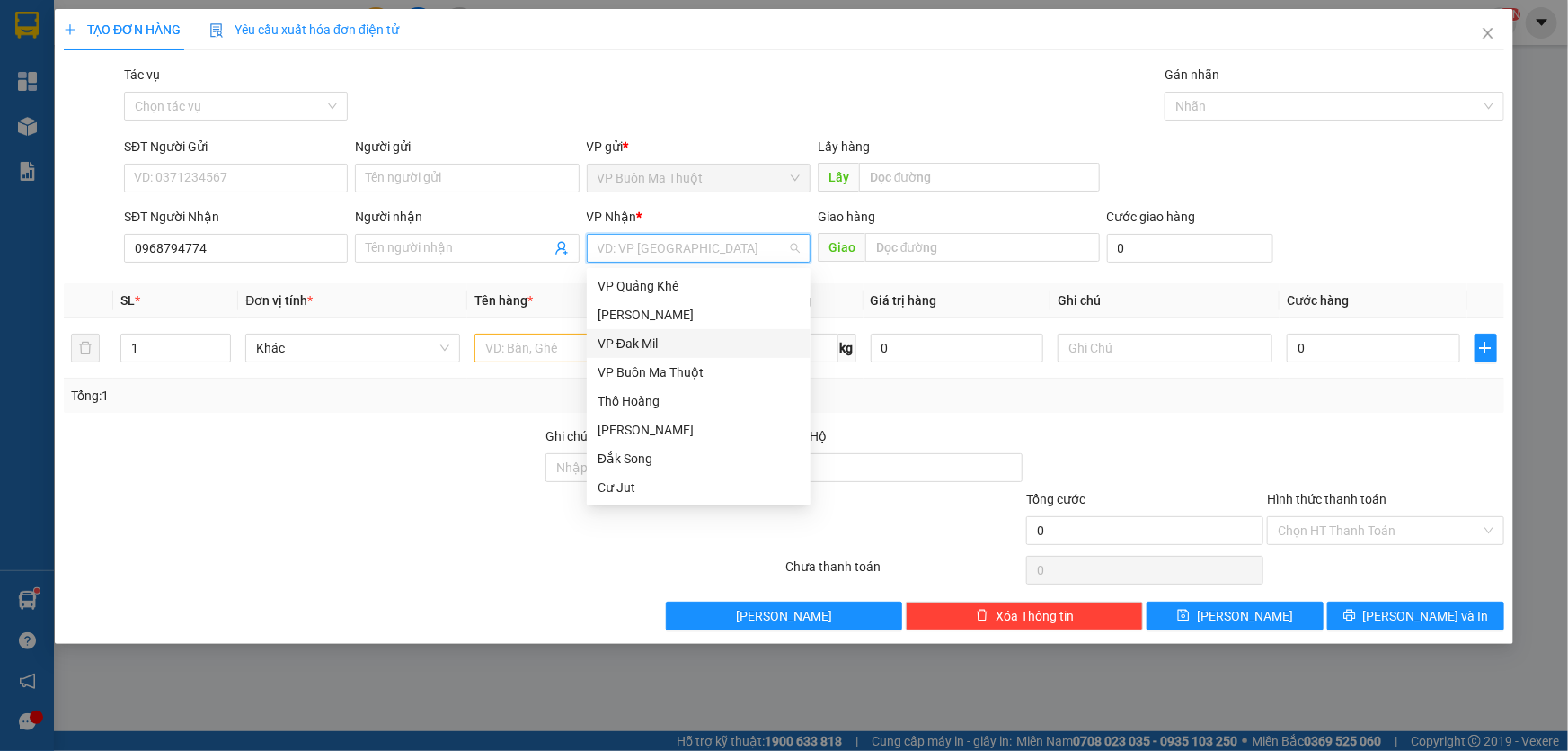
click at [623, 342] on div "VP Đak Mil" at bounding box center [698, 343] width 202 height 20
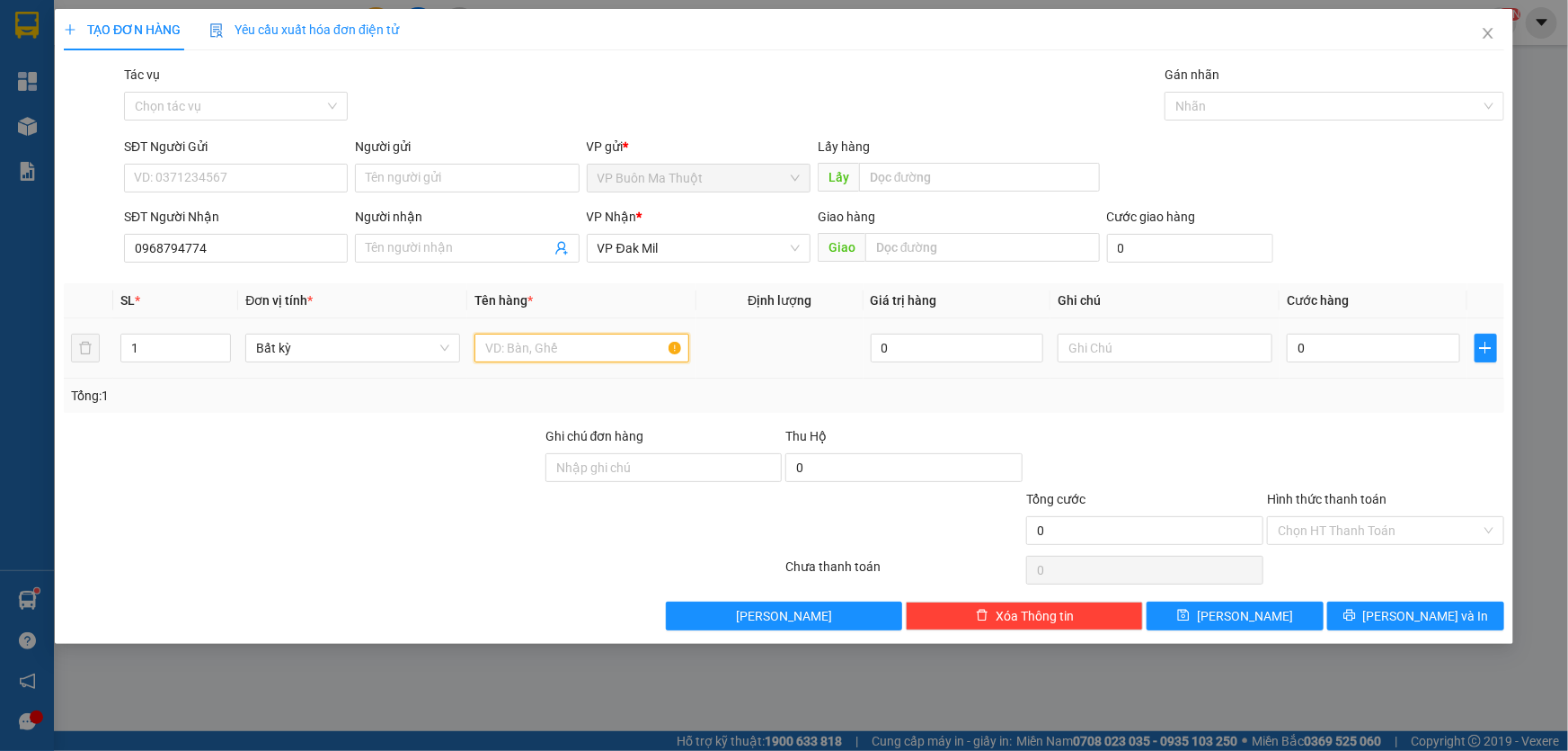
click at [567, 346] on input "text" at bounding box center [582, 348] width 215 height 29
type input "thùng"
click at [1384, 352] on input "0" at bounding box center [1374, 348] width 174 height 29
type input "4"
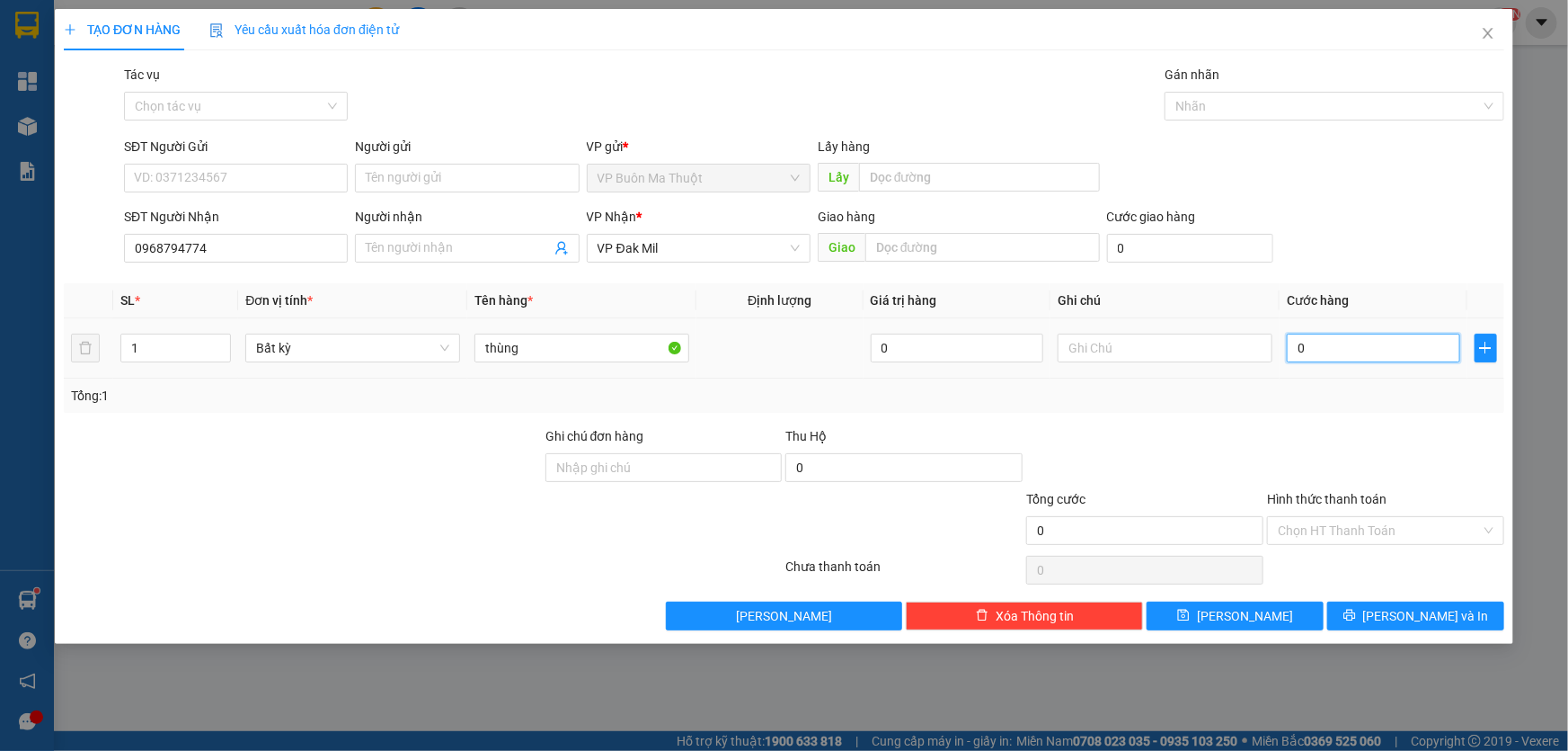
type input "4"
type input "40"
type input "400"
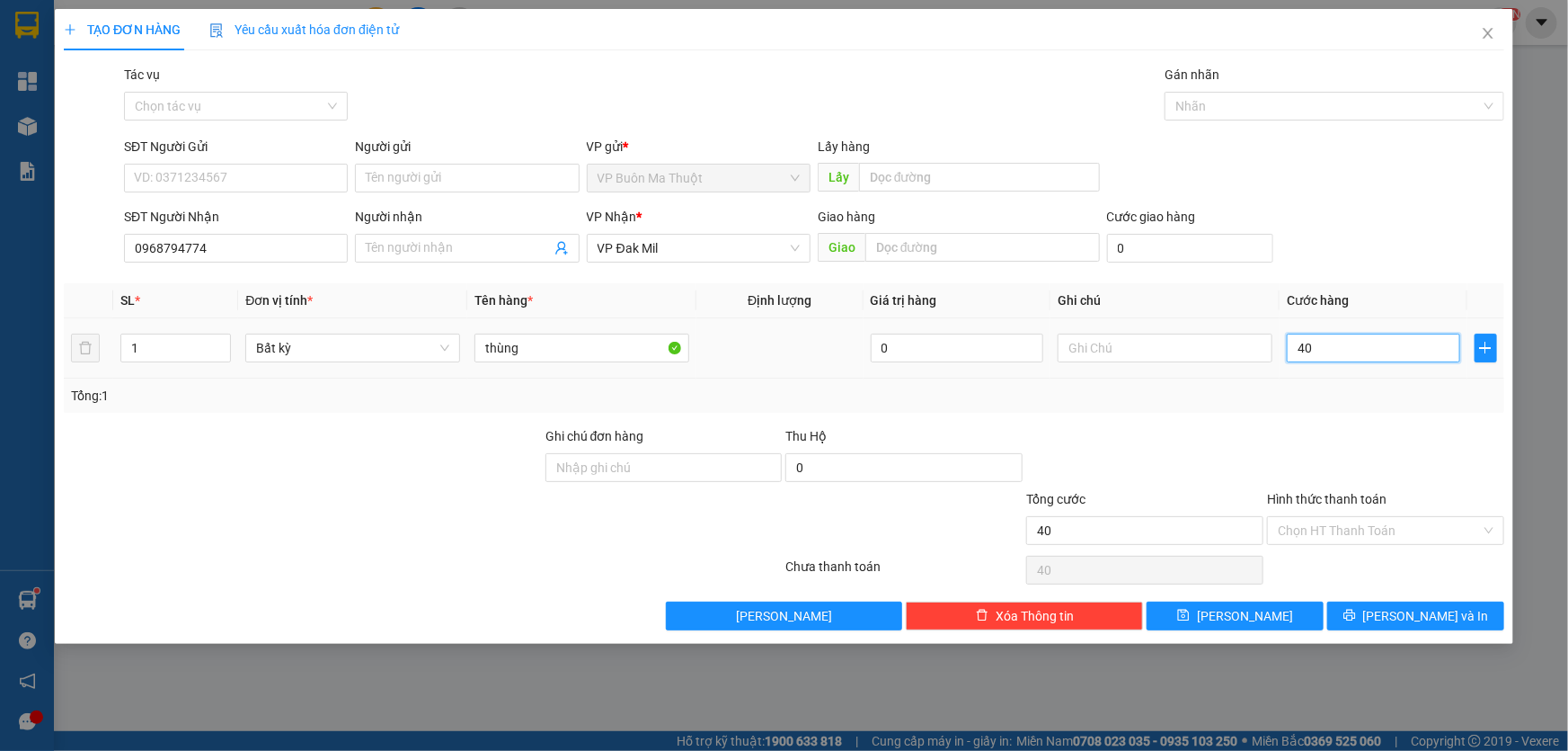
type input "400"
type input "4.000"
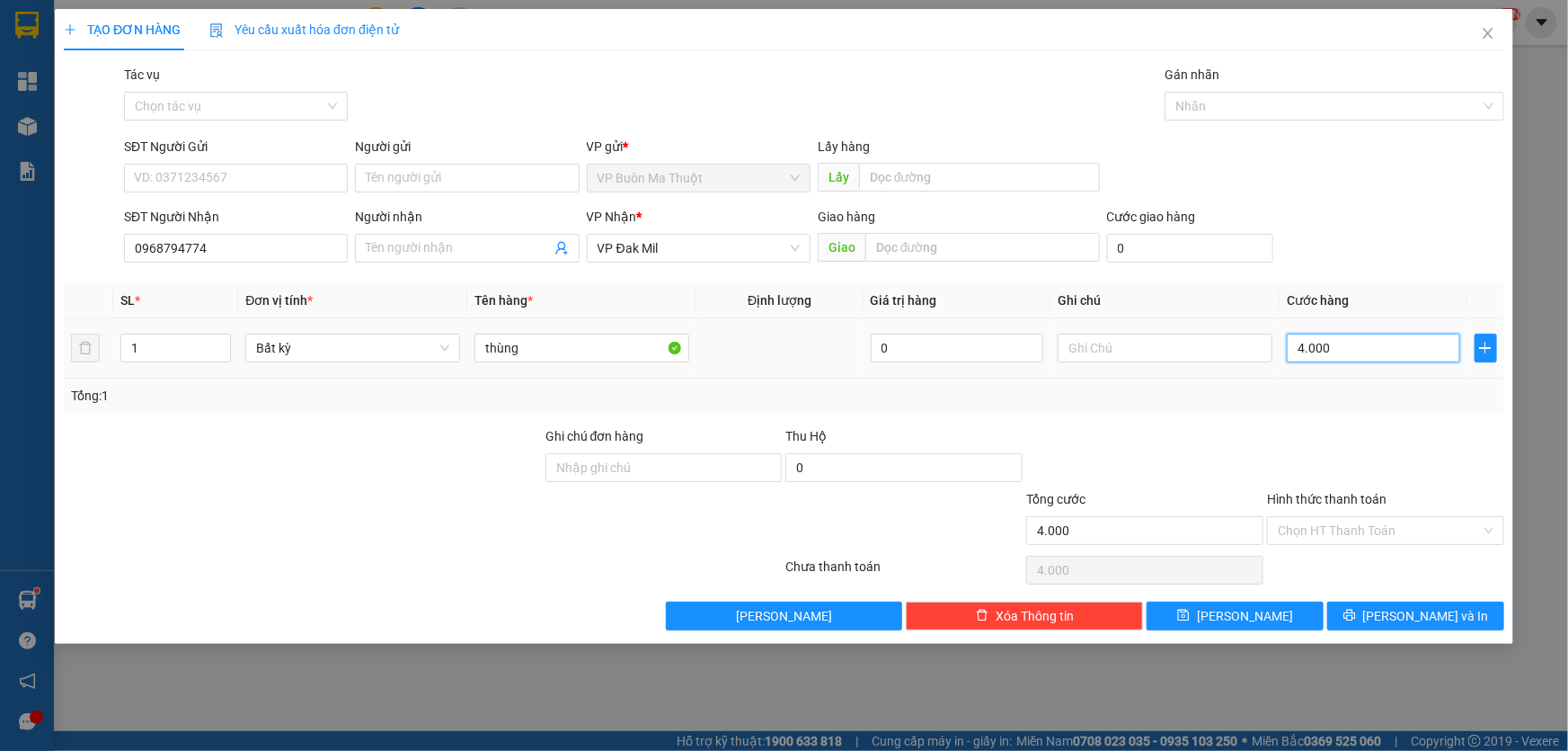
type input "40.000"
click at [1219, 610] on button "[PERSON_NAME]" at bounding box center [1235, 616] width 177 height 29
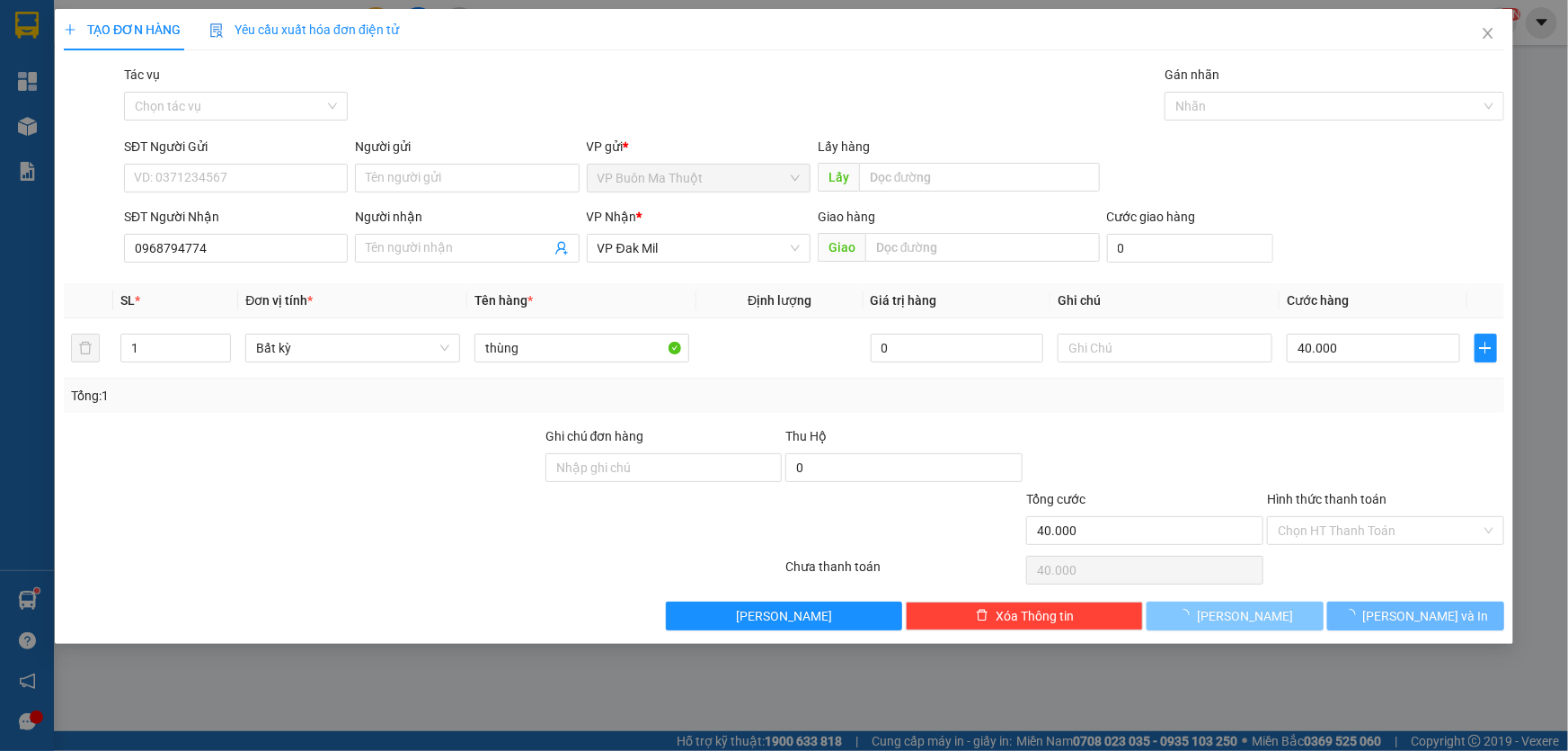
type input "0"
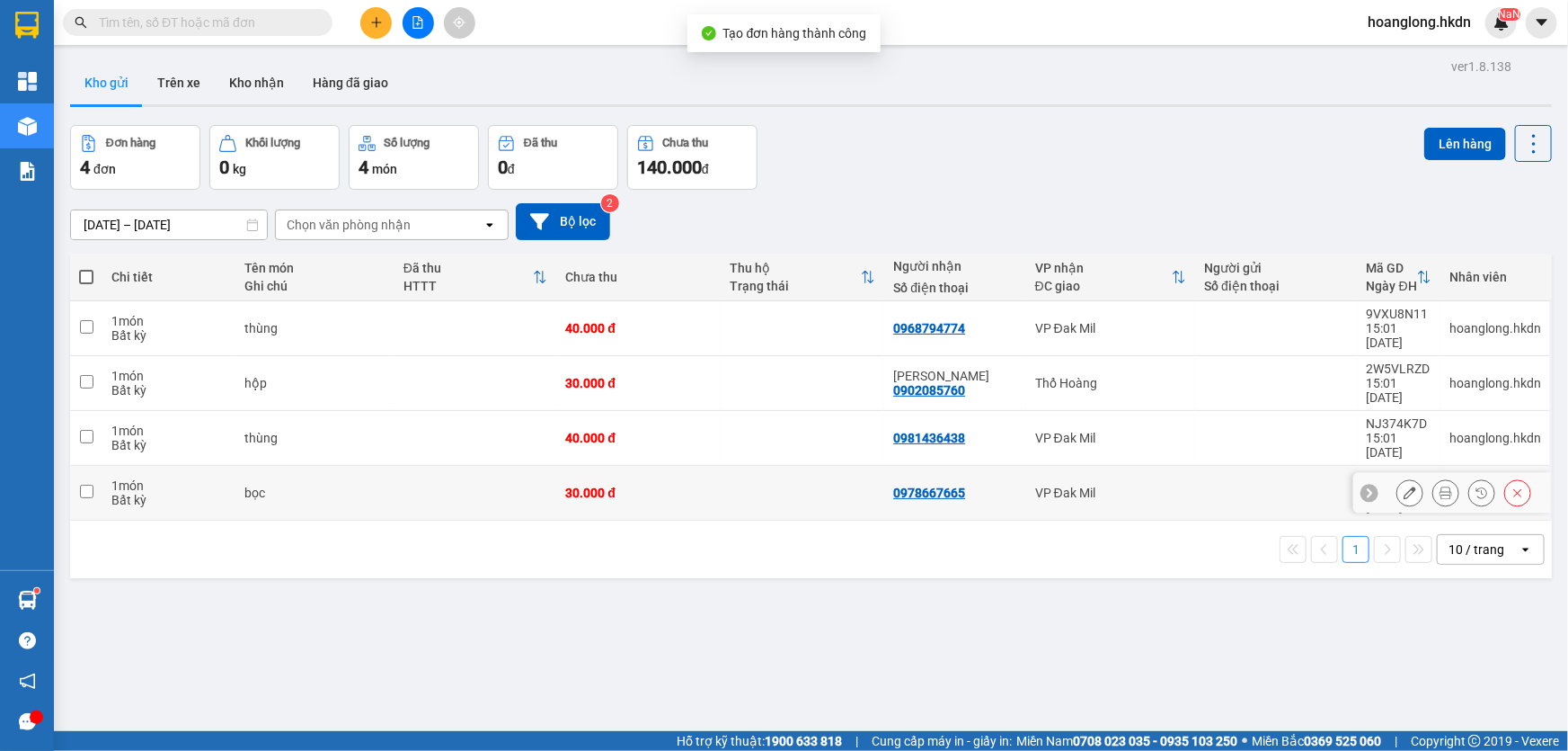
click at [525, 466] on td at bounding box center [475, 493] width 163 height 55
checkbox input "true"
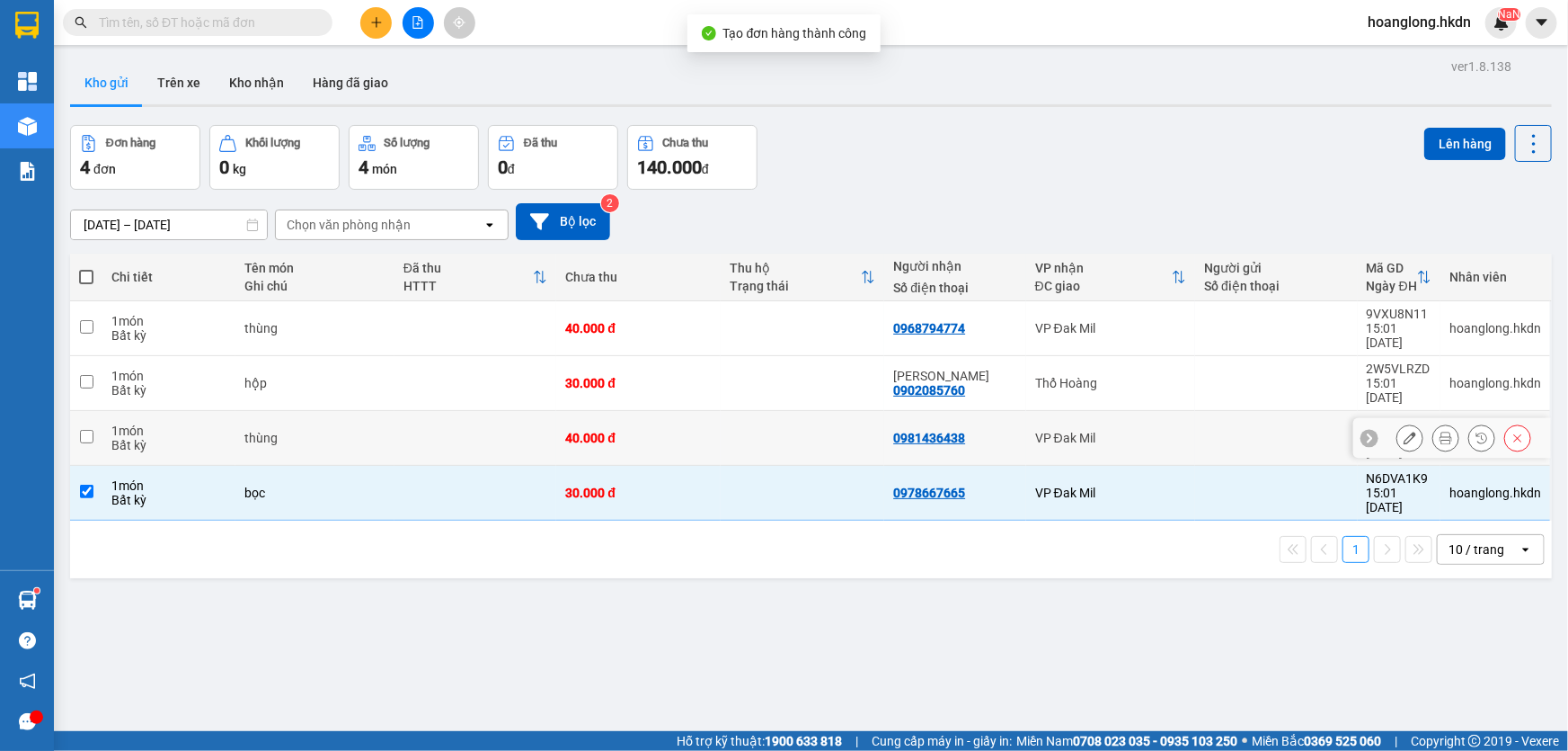
click at [523, 418] on td at bounding box center [475, 438] width 163 height 55
checkbox input "true"
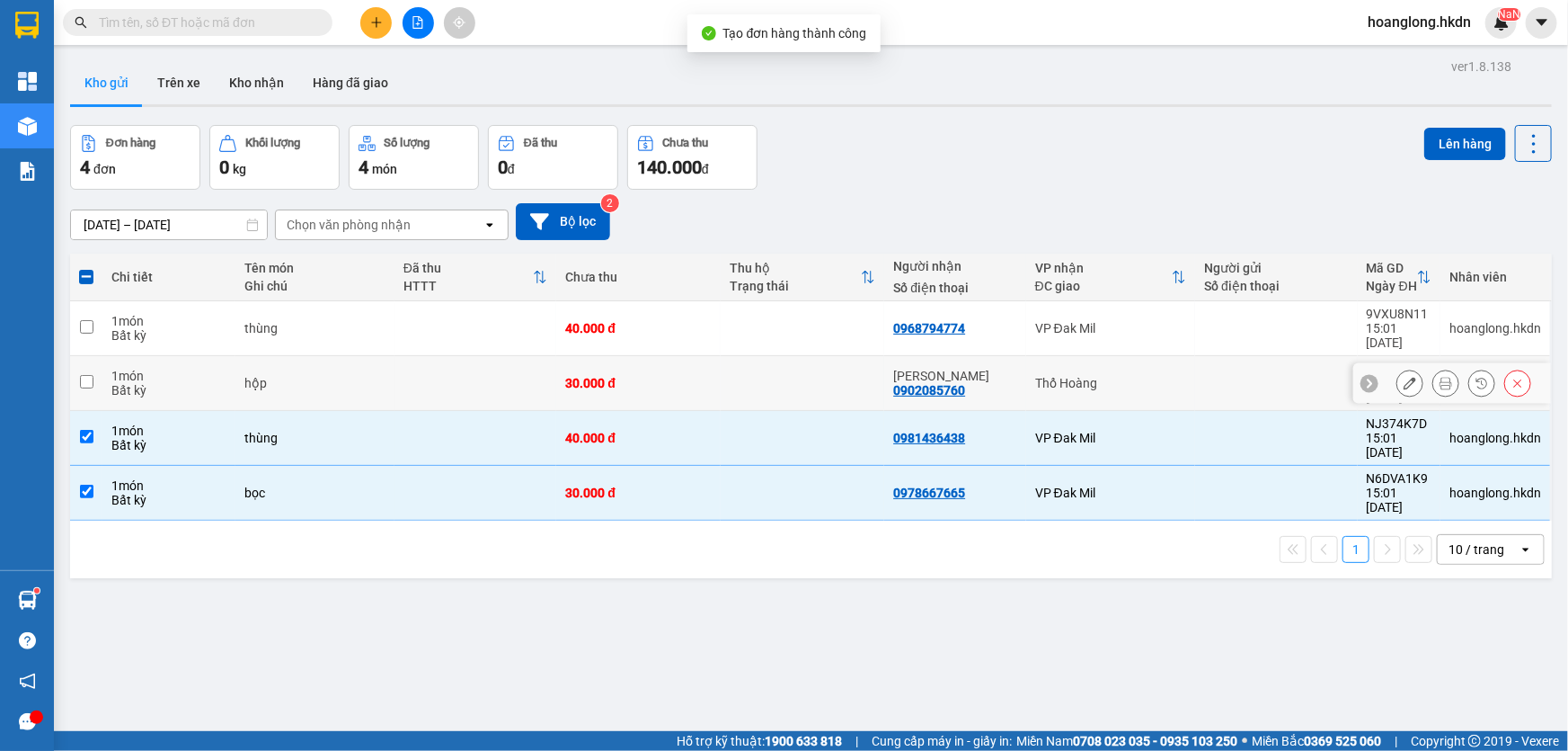
click at [535, 368] on td at bounding box center [475, 383] width 163 height 55
checkbox input "true"
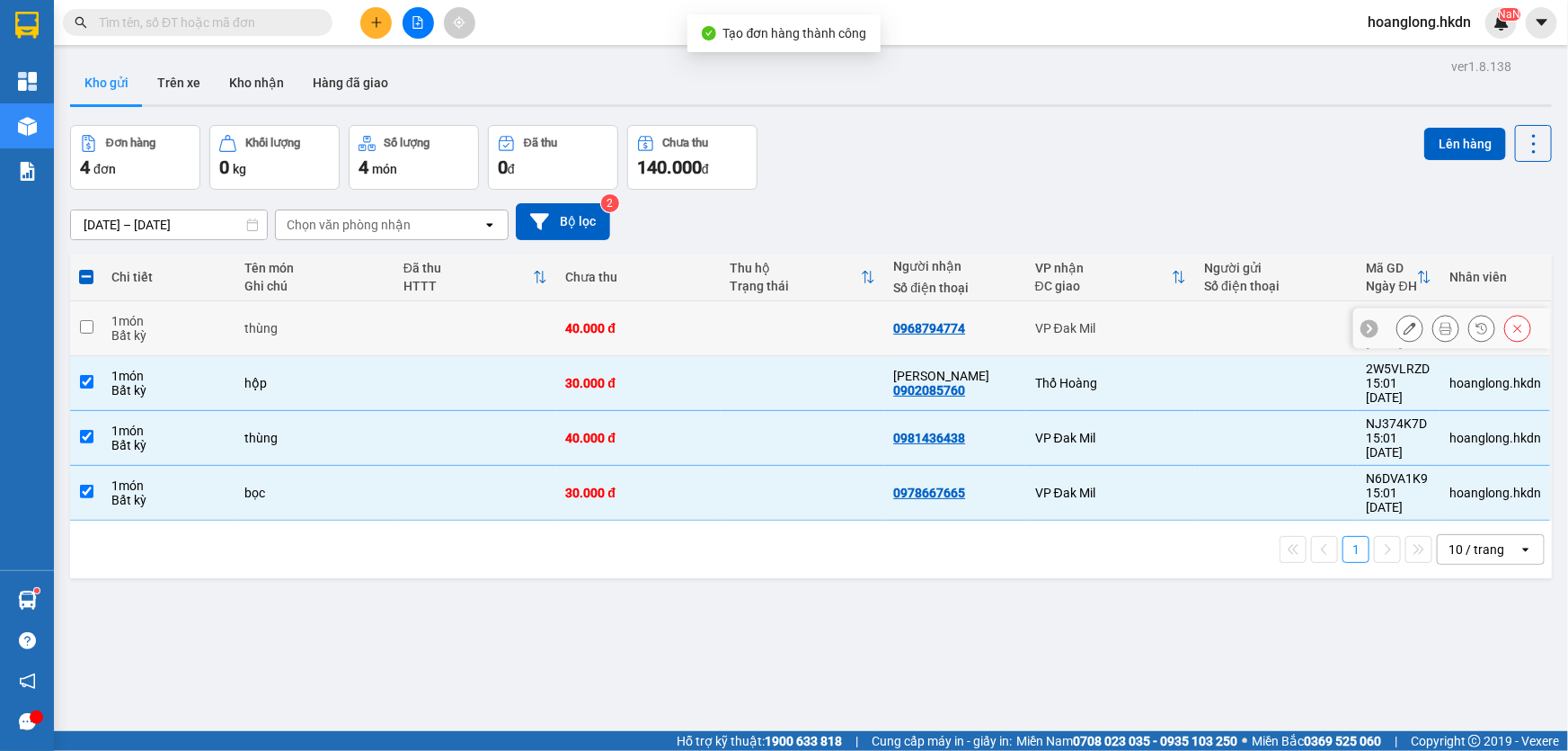
click at [540, 332] on td at bounding box center [475, 328] width 163 height 55
checkbox input "true"
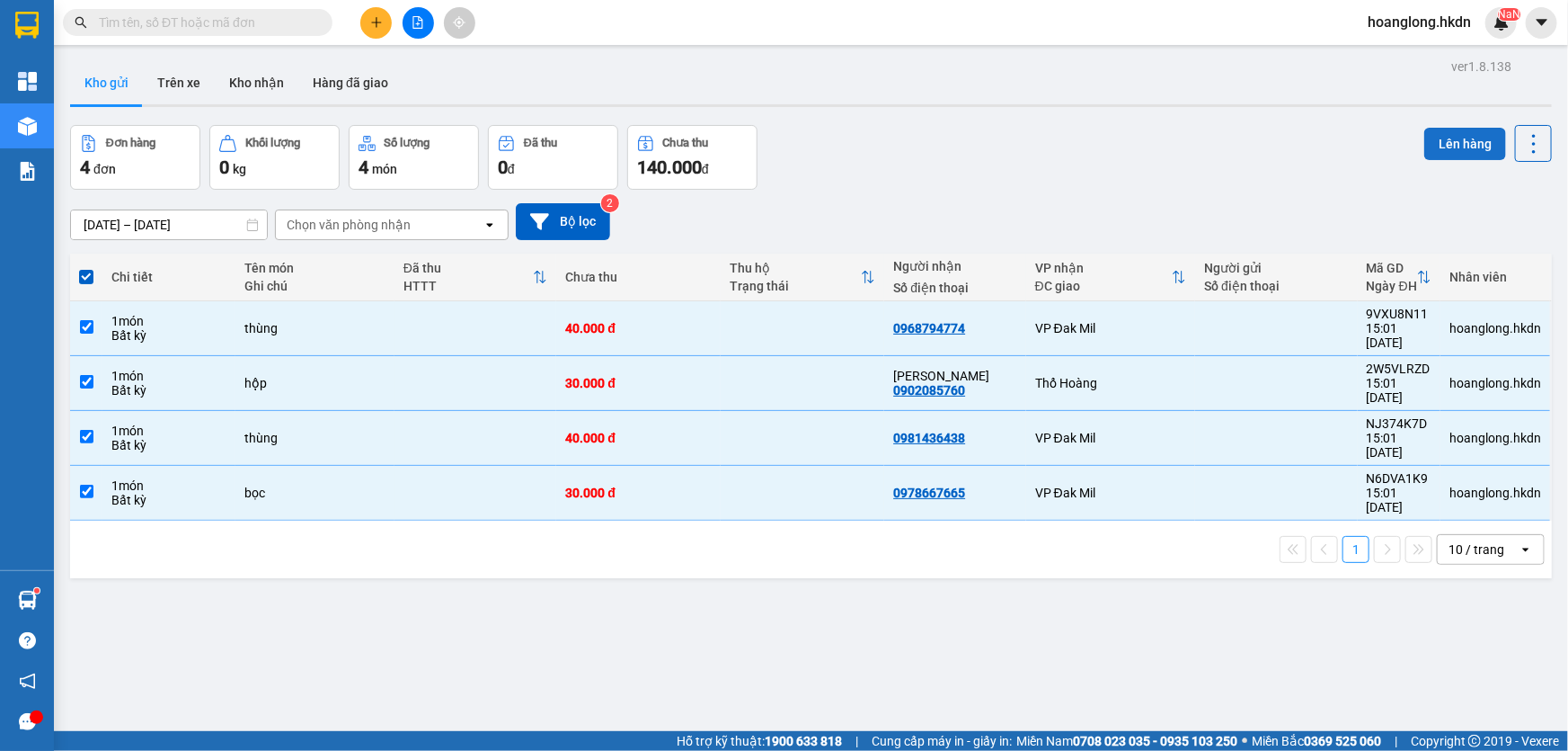
click at [1460, 139] on button "Lên hàng" at bounding box center [1465, 144] width 82 height 32
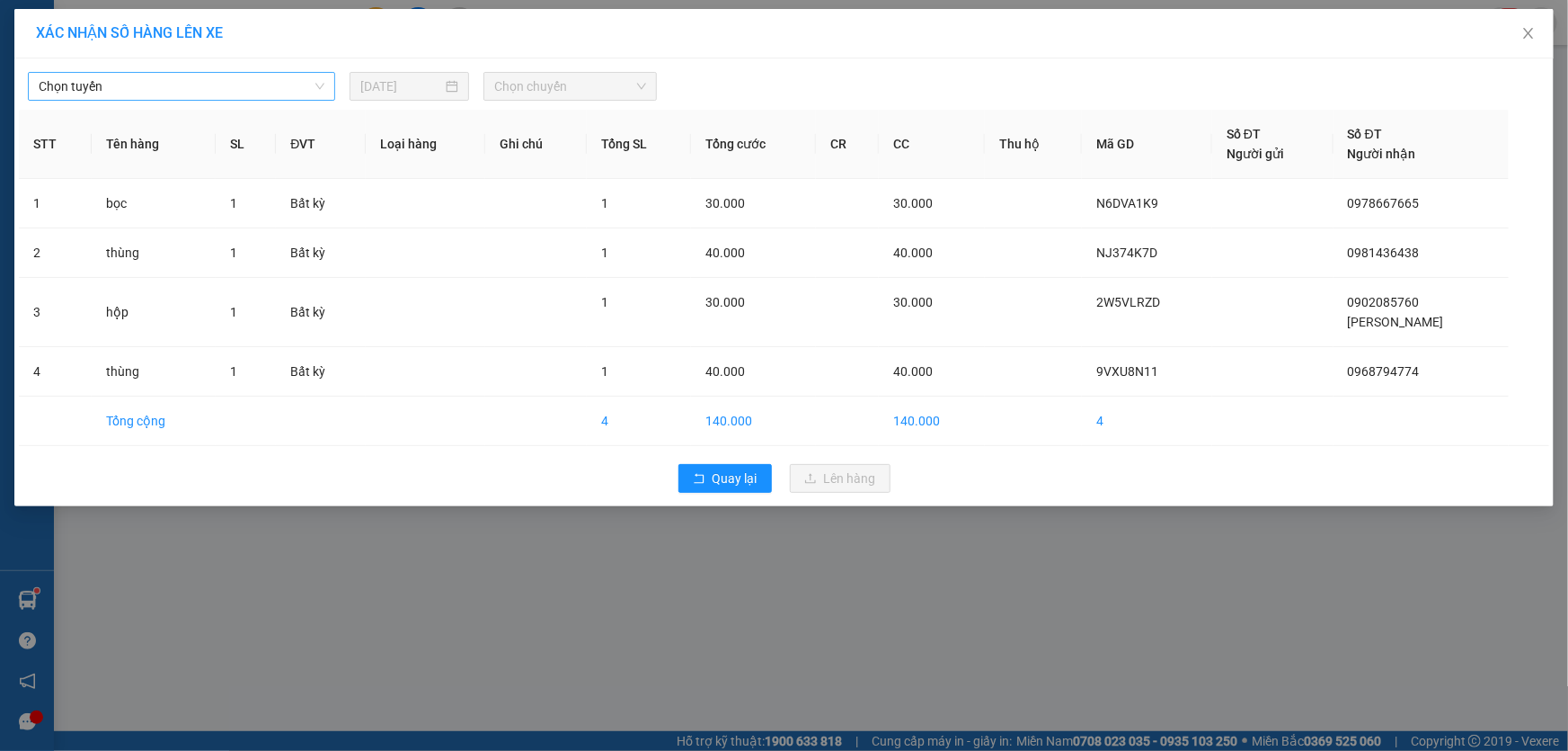
click at [188, 78] on span "Chọn tuyến" at bounding box center [181, 86] width 286 height 27
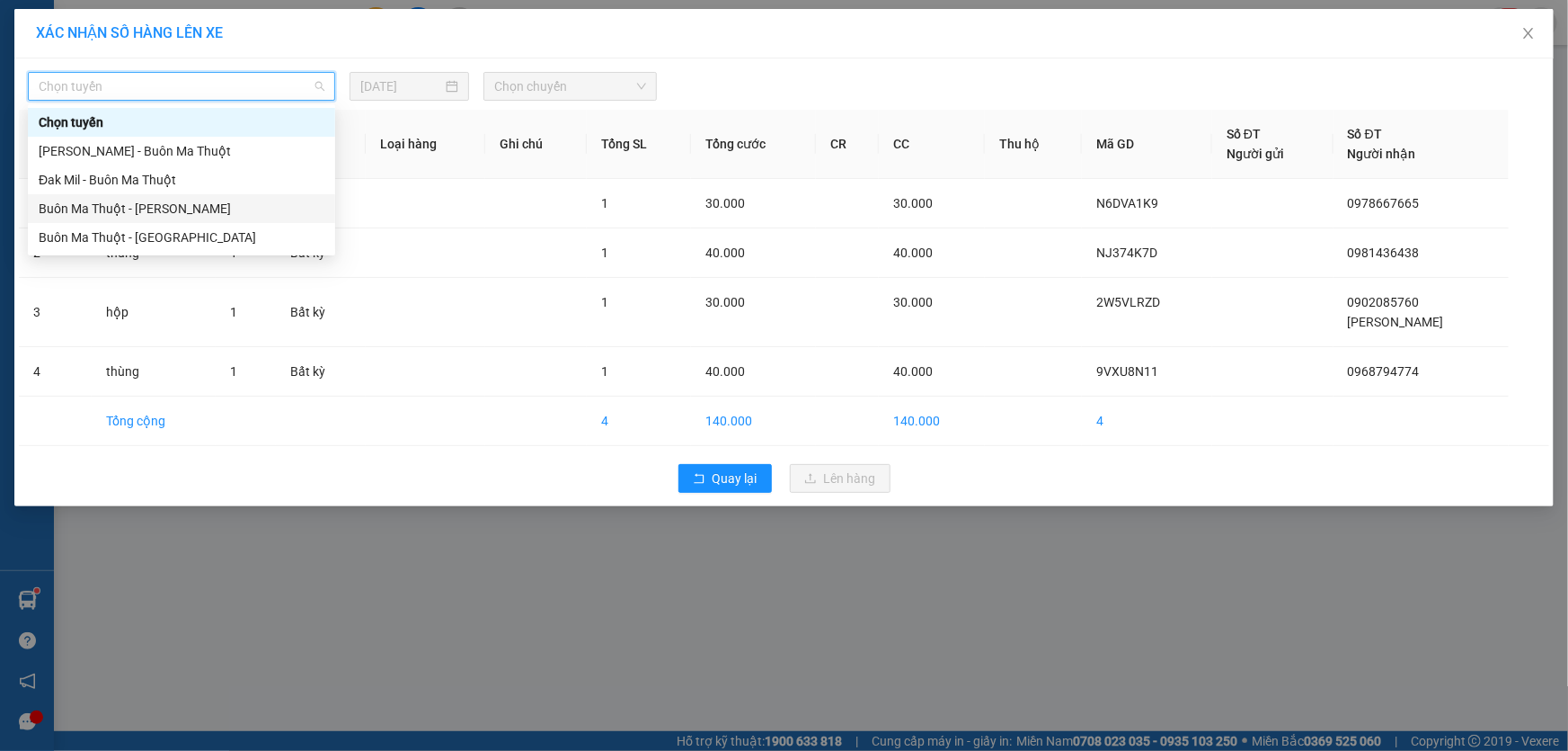
click at [219, 214] on div "Buôn Ma Thuột - [PERSON_NAME]" at bounding box center [181, 208] width 286 height 20
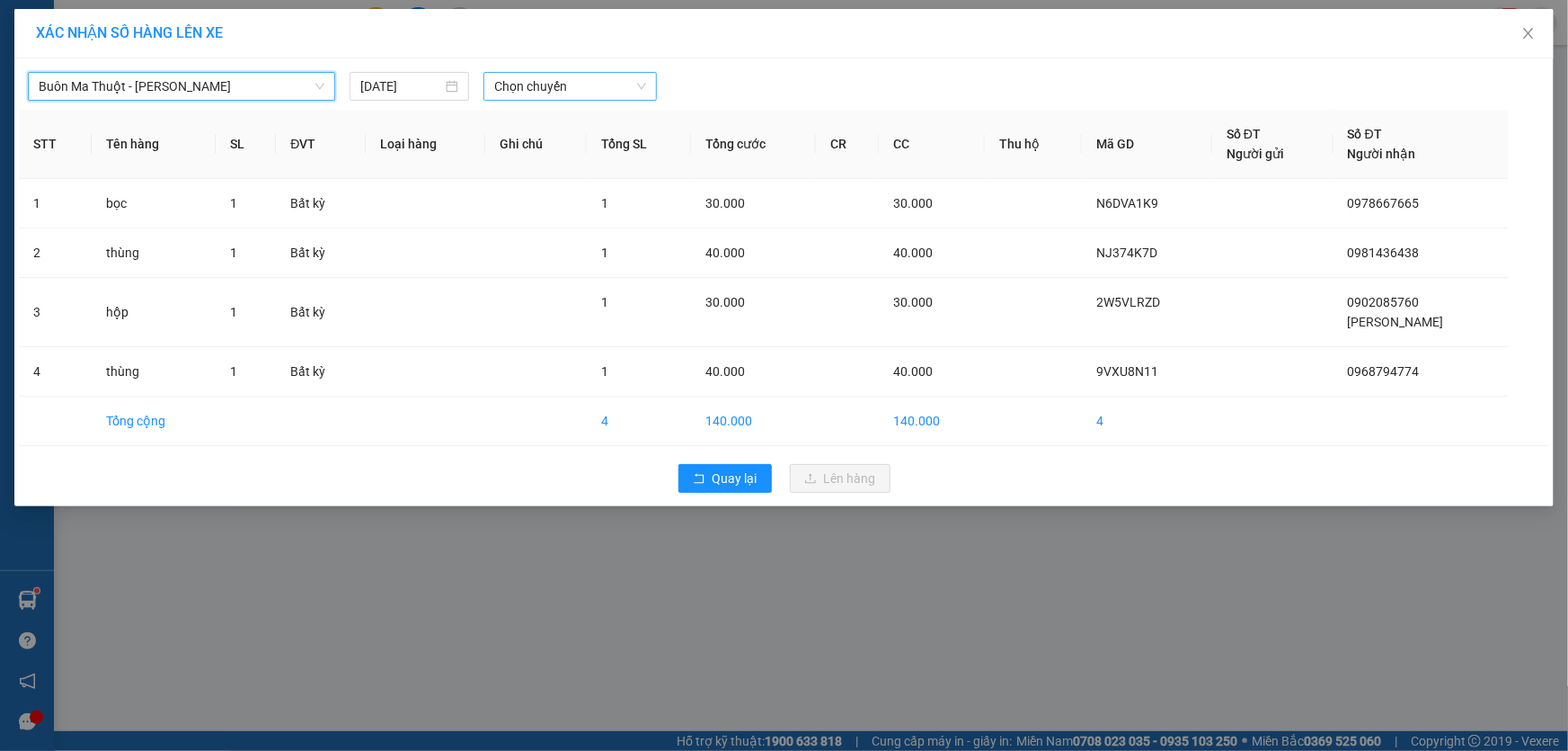
click at [570, 77] on span "Chọn chuyến" at bounding box center [570, 86] width 152 height 27
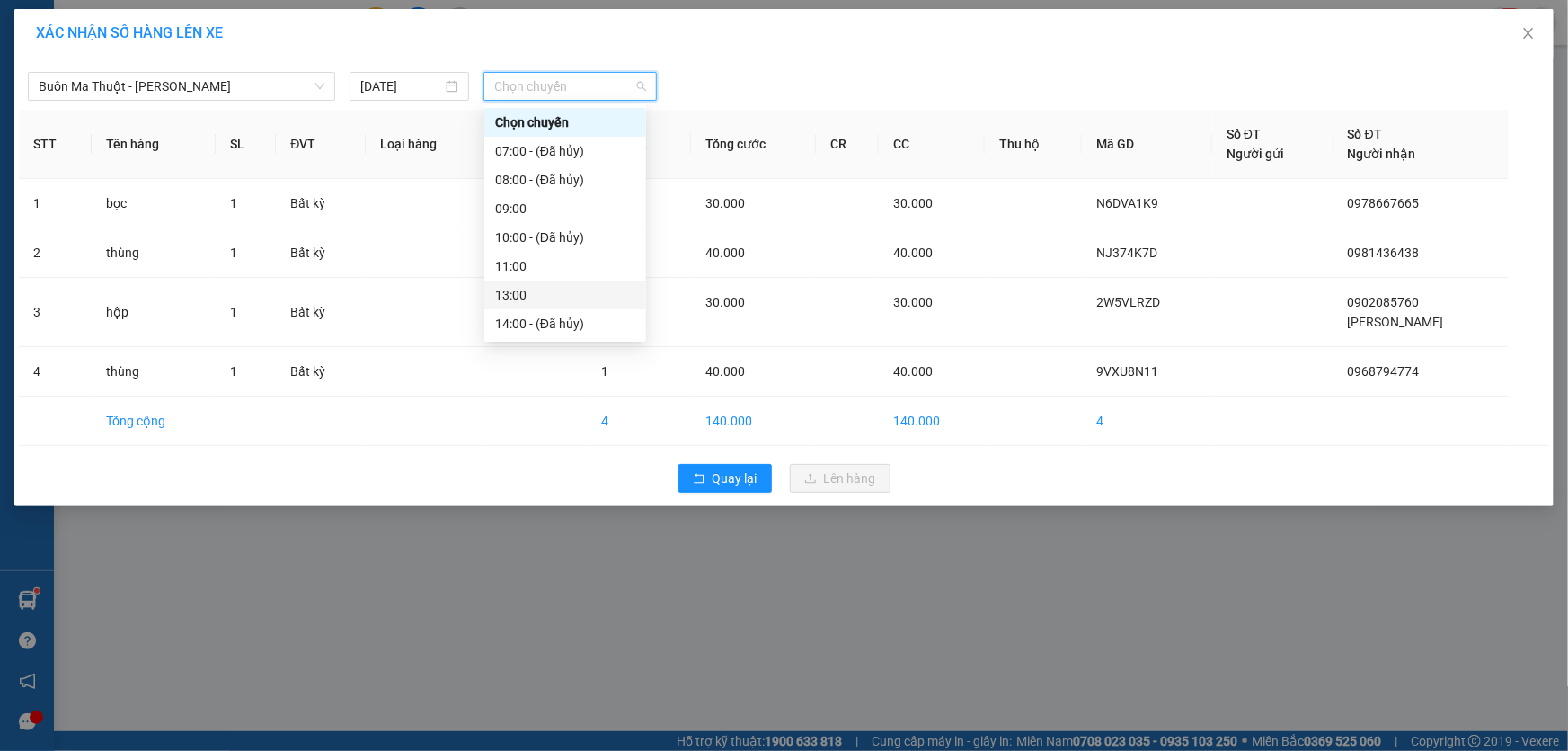
scroll to position [144, 0]
click at [551, 214] on div "15:00" at bounding box center [565, 208] width 140 height 20
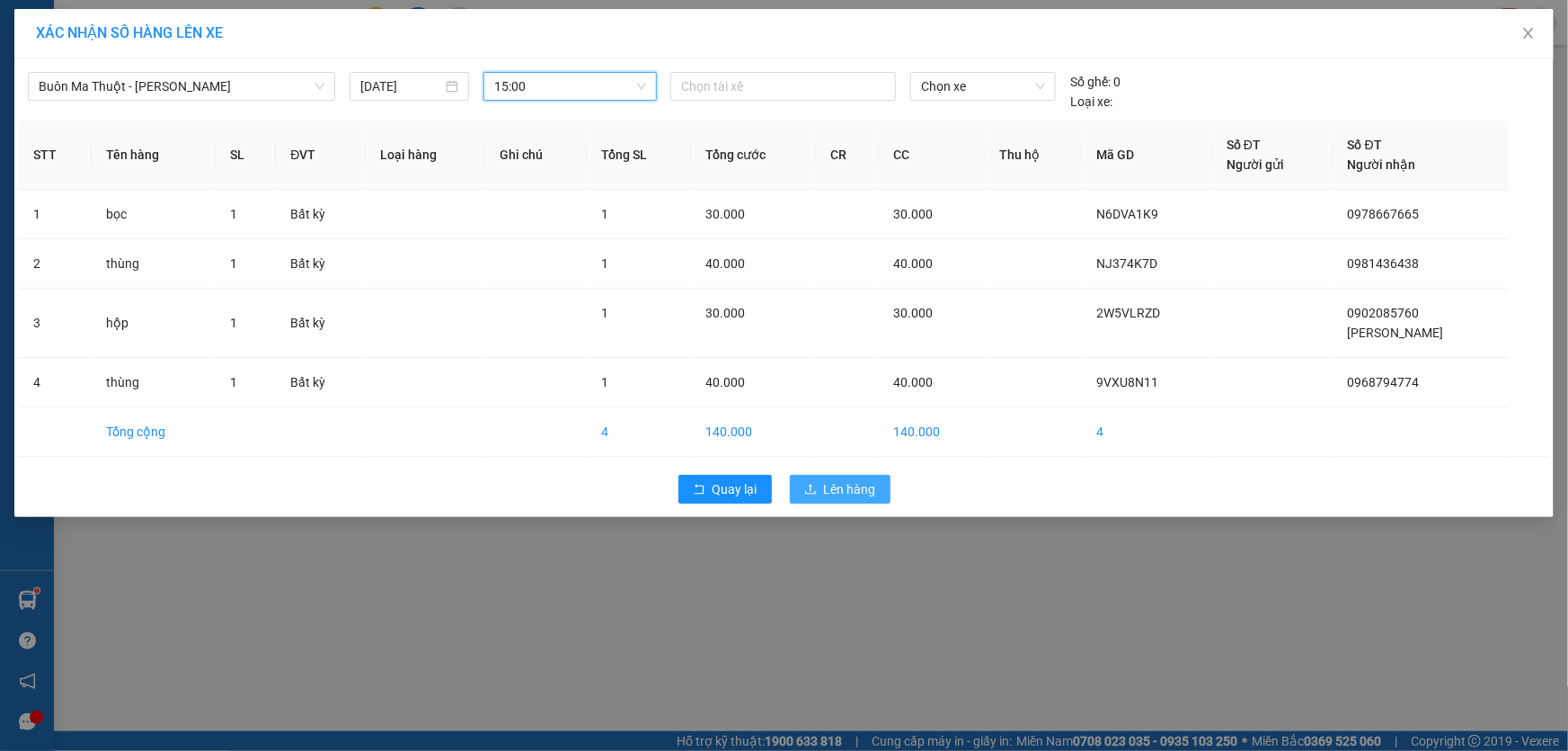
click at [824, 483] on span "Lên hàng" at bounding box center [849, 489] width 52 height 20
